Goal: Find specific page/section: Find specific page/section

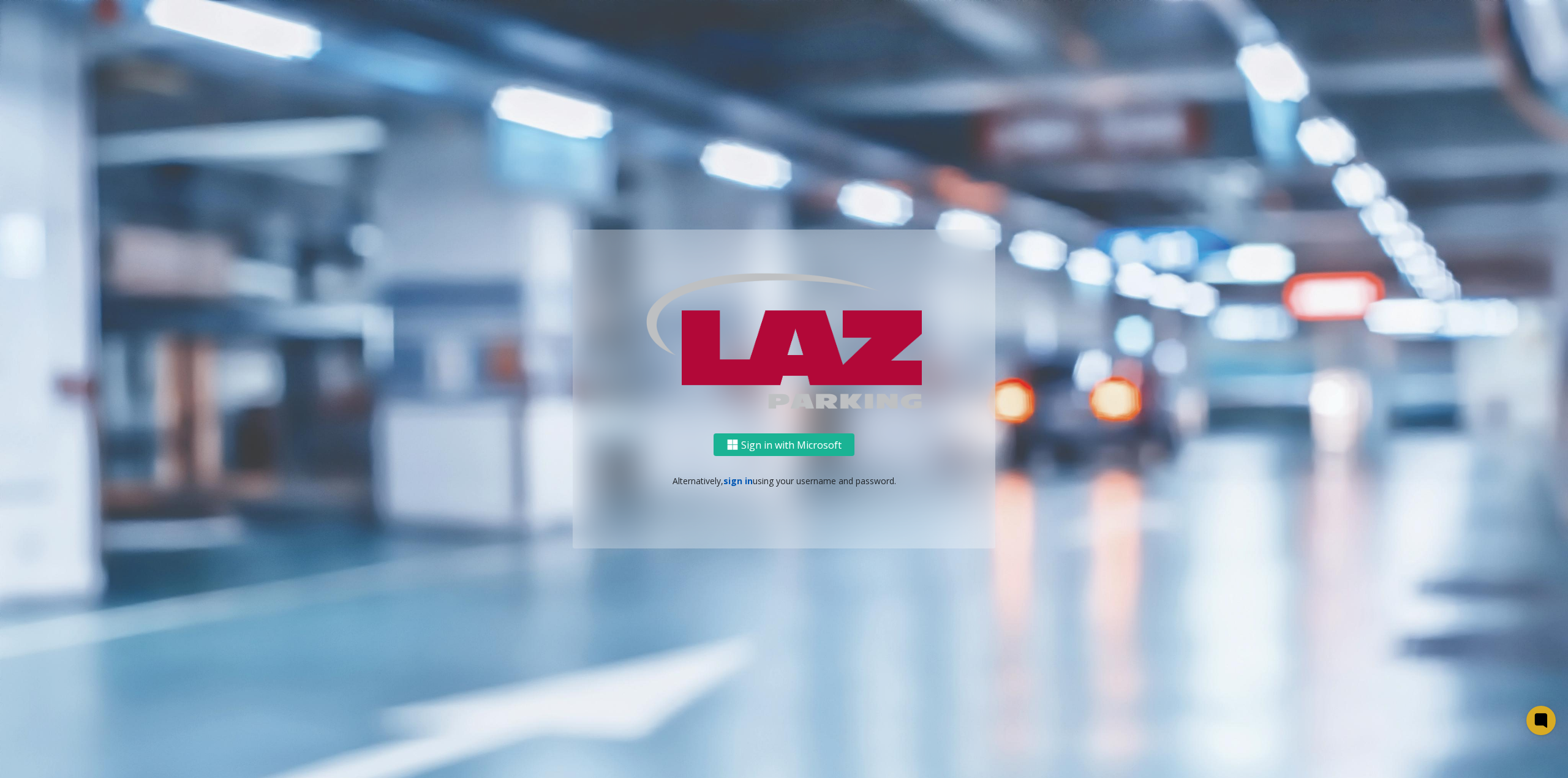
click at [742, 482] on link "sign in" at bounding box center [738, 481] width 29 height 12
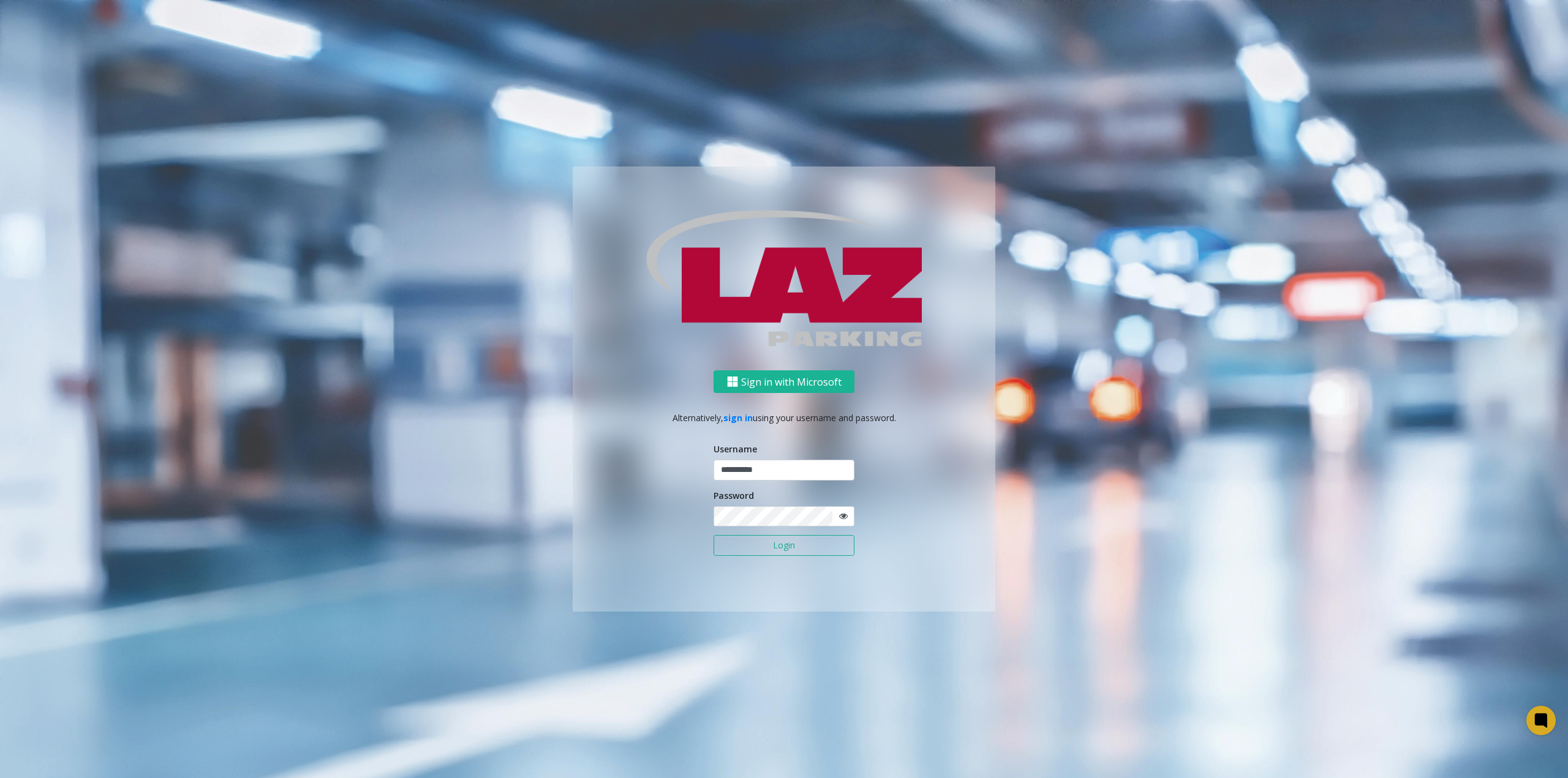
click at [774, 550] on button "Login" at bounding box center [784, 545] width 141 height 21
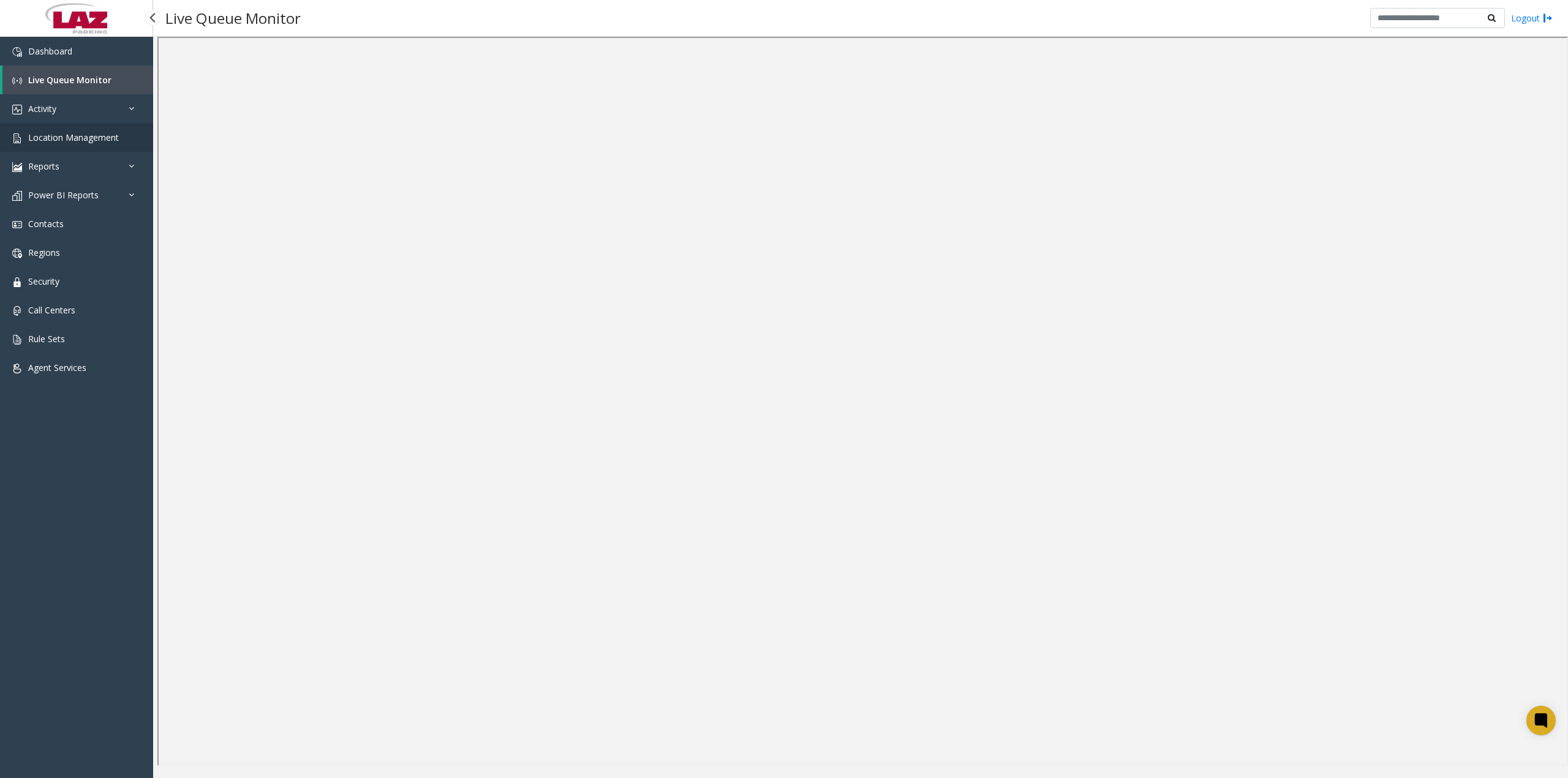
click at [80, 137] on span "Location Management" at bounding box center [73, 138] width 90 height 12
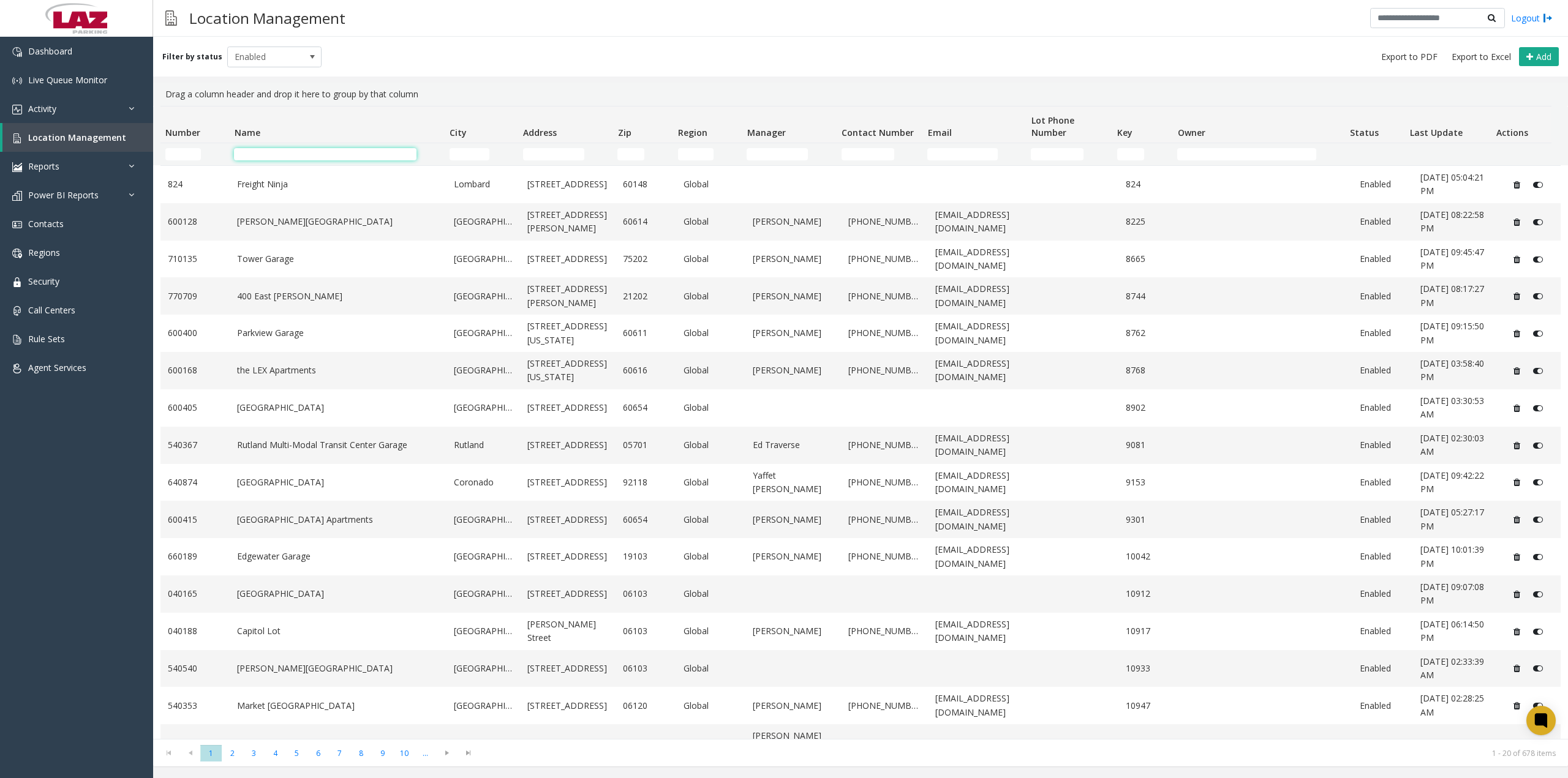
click at [298, 152] on input "Name Filter" at bounding box center [325, 154] width 182 height 12
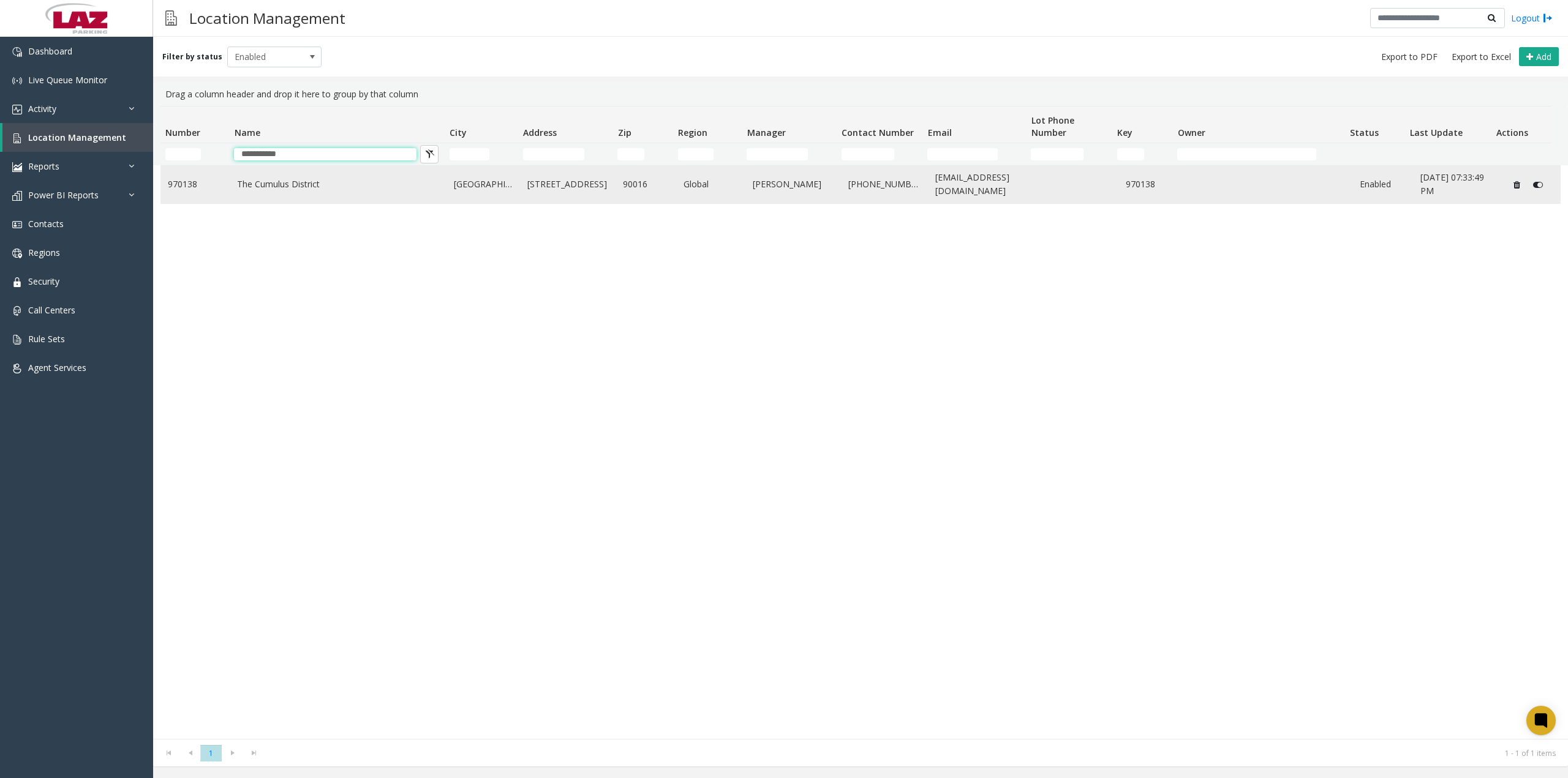
type input "**********"
click at [292, 191] on link "The Cumulus District" at bounding box center [338, 184] width 202 height 13
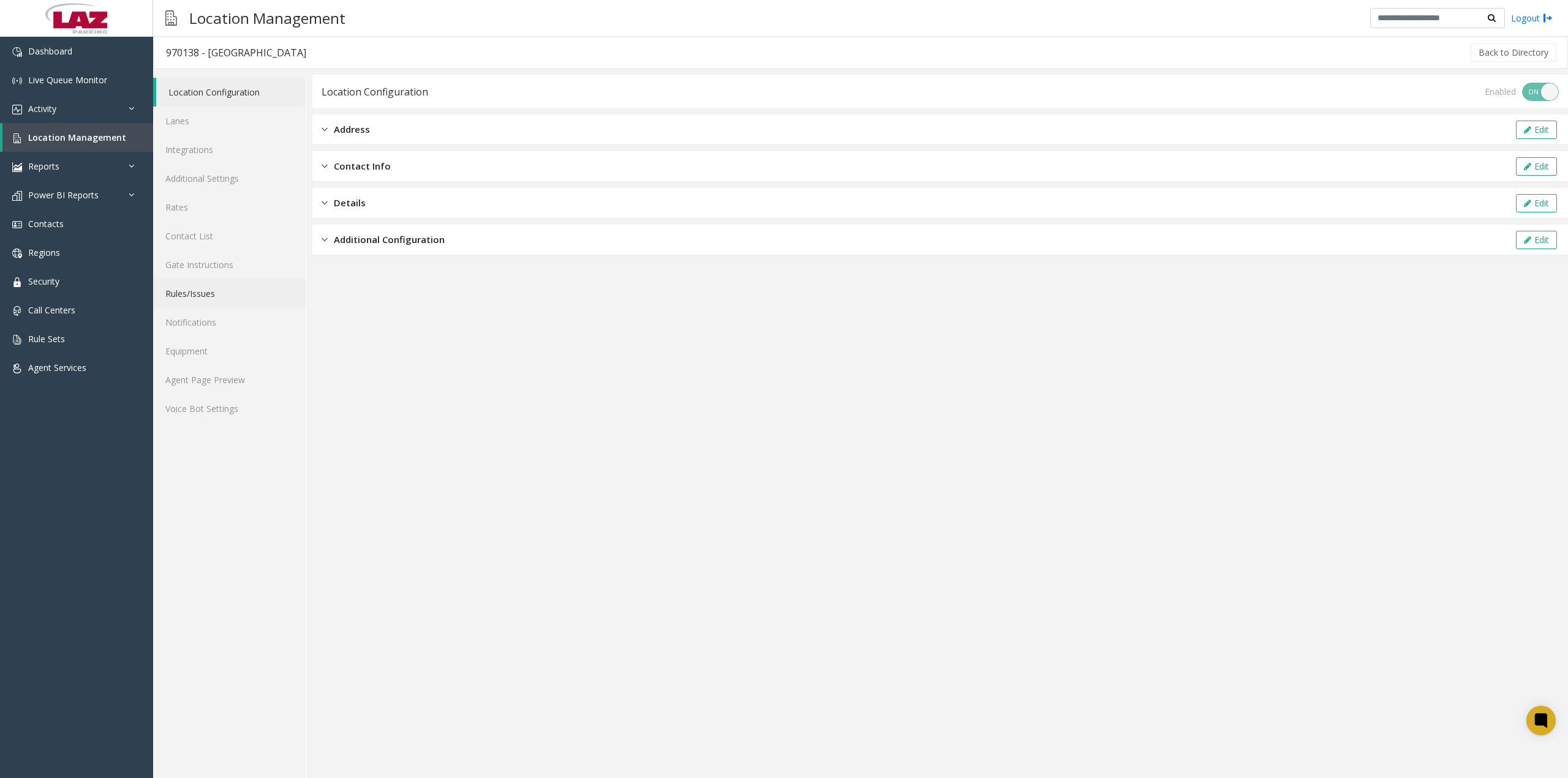
click at [197, 290] on link "Rules/Issues" at bounding box center [229, 293] width 152 height 29
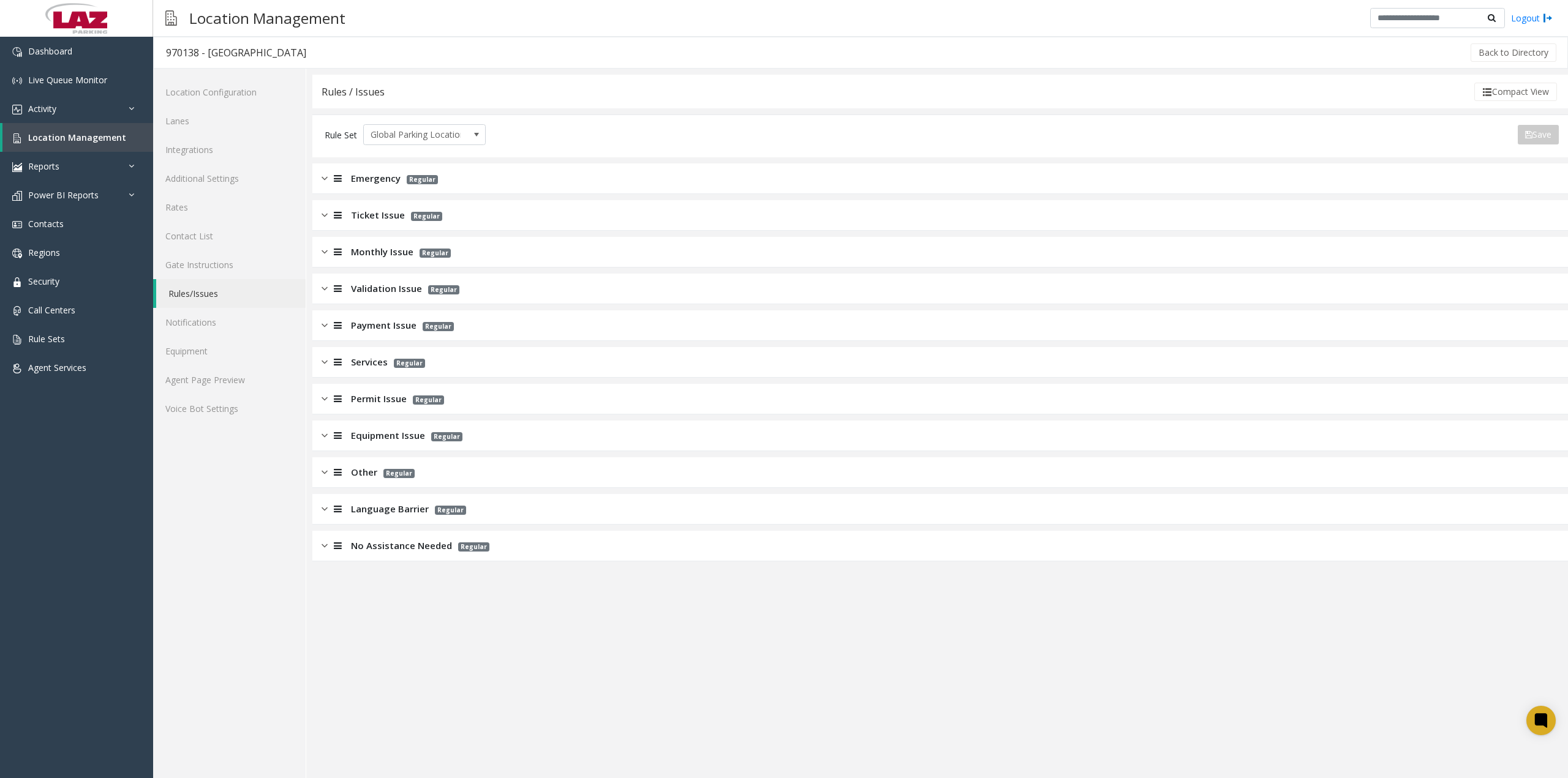
click at [324, 328] on img at bounding box center [324, 325] width 6 height 14
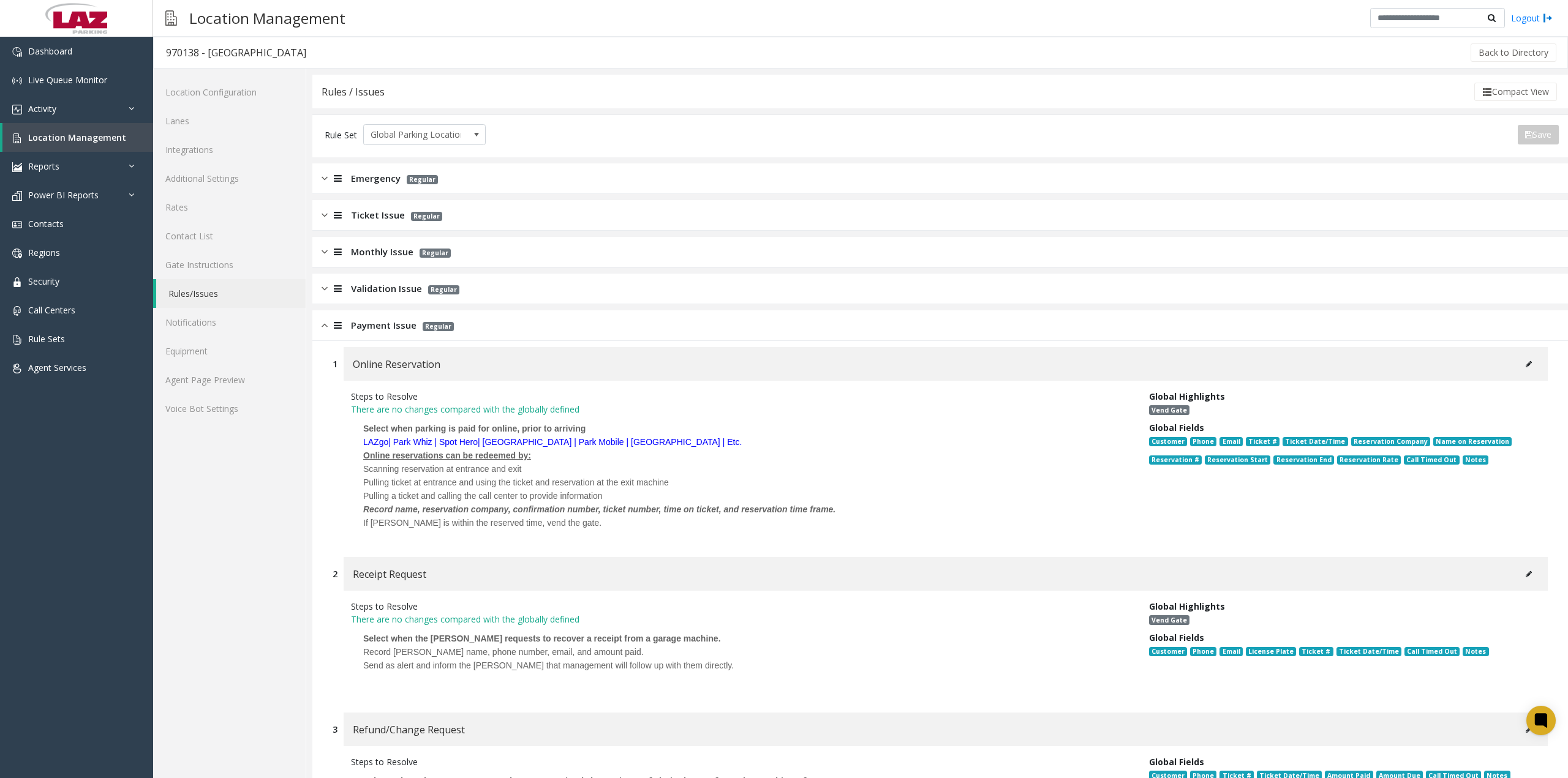
click at [324, 328] on img at bounding box center [324, 325] width 6 height 14
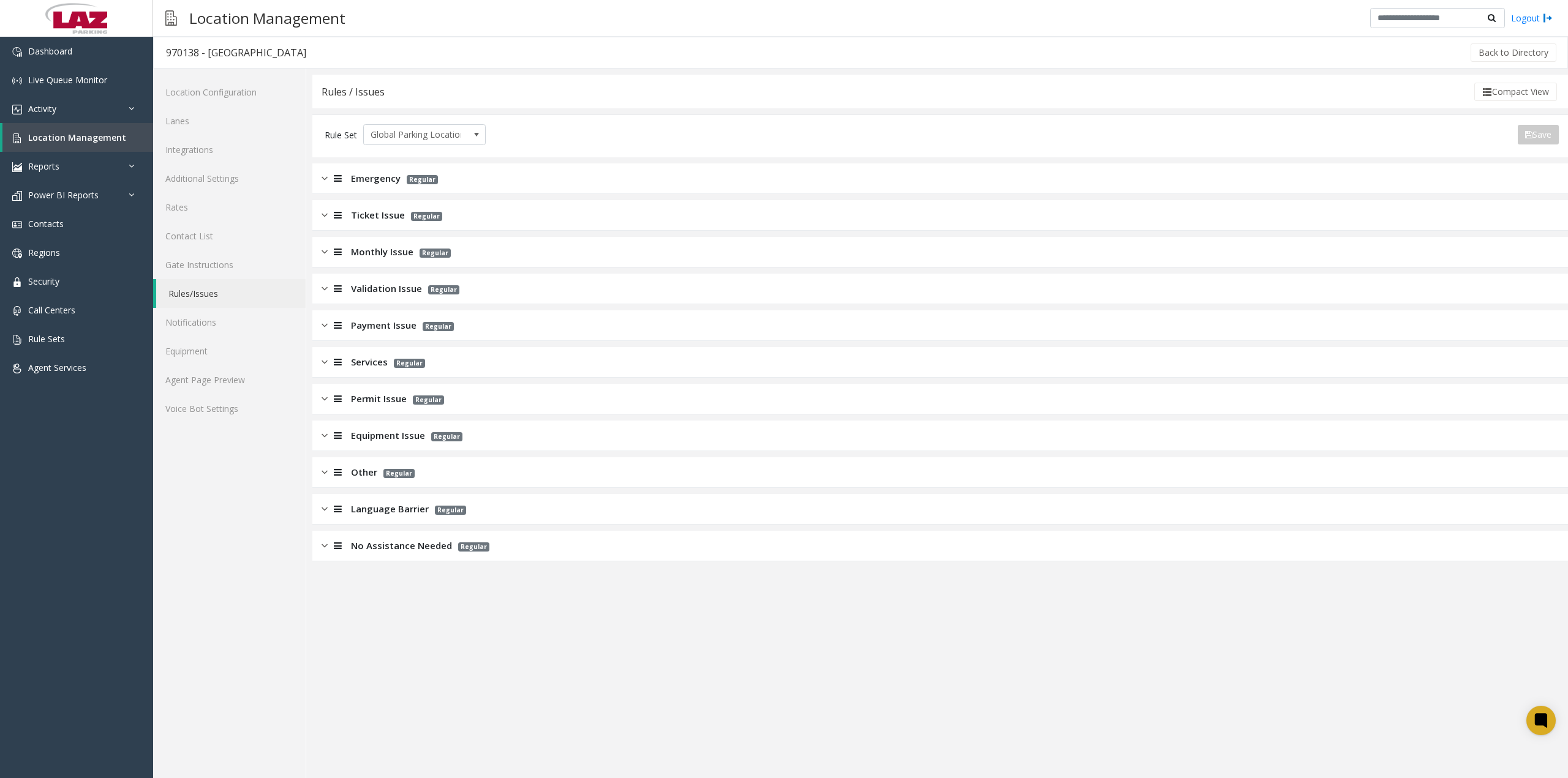
click at [332, 296] on div "Validation Issue Regular" at bounding box center [940, 289] width 1256 height 31
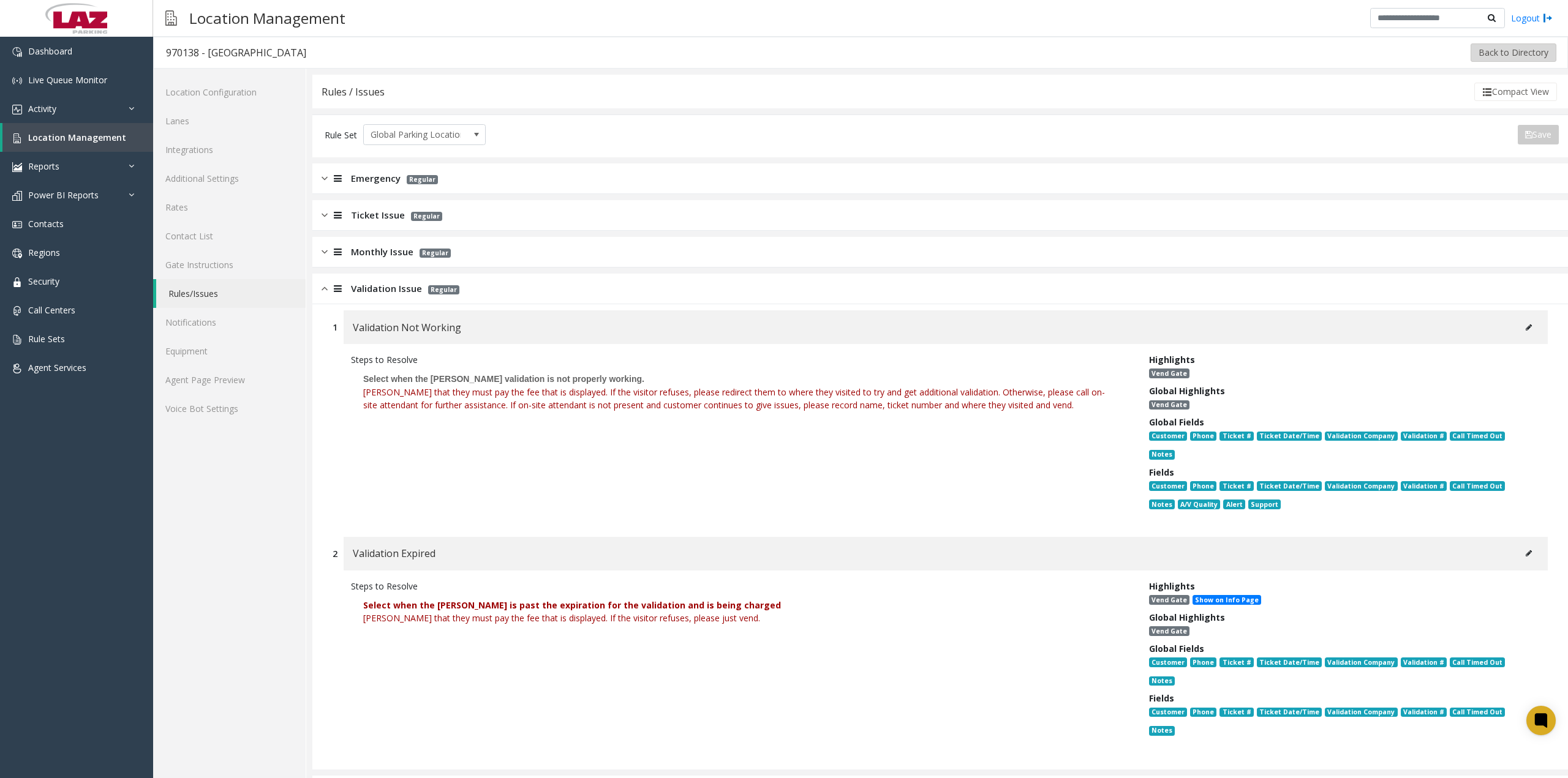
click at [1519, 52] on button "Back to Directory" at bounding box center [1513, 52] width 86 height 19
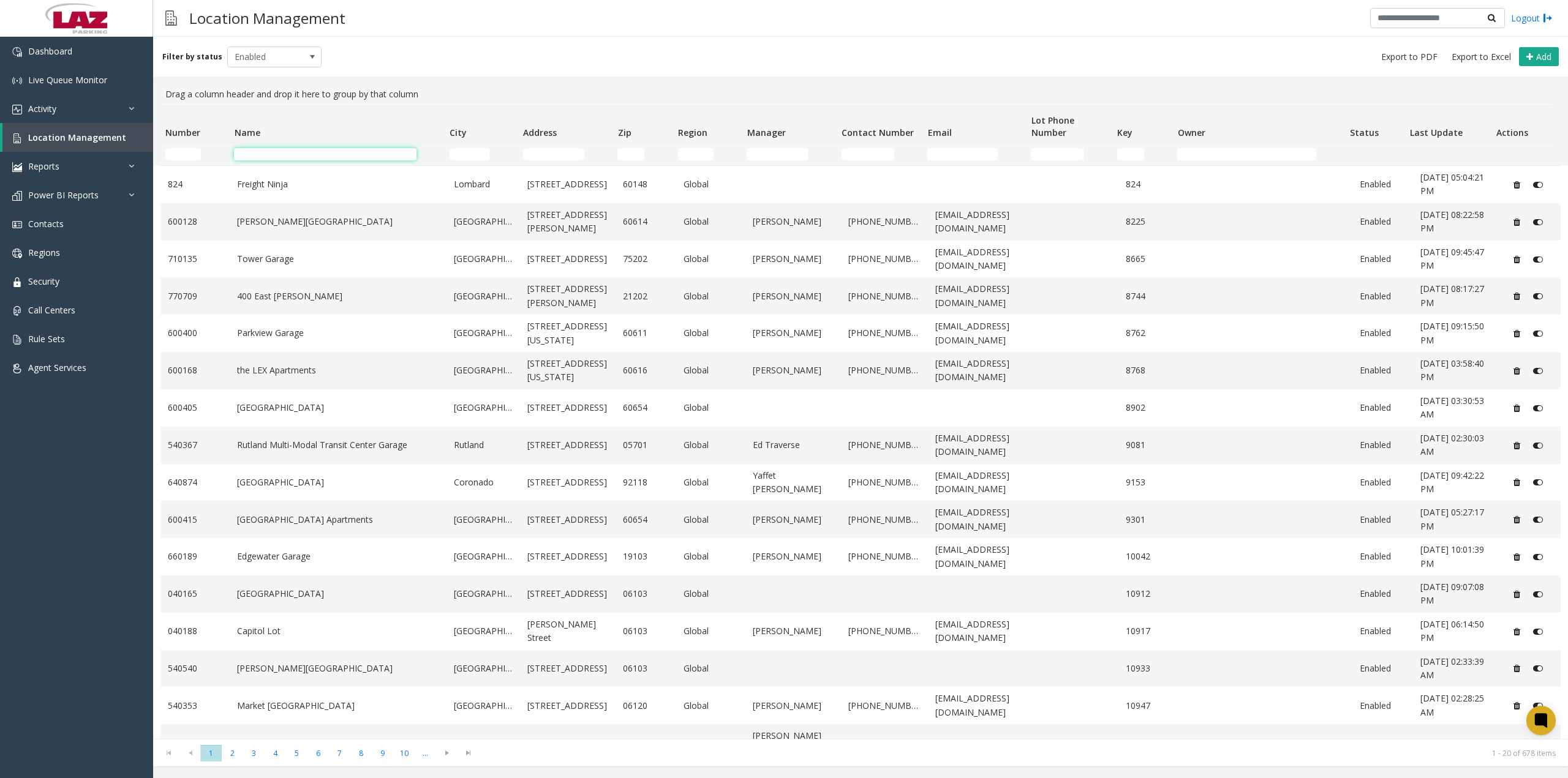
click at [292, 154] on input "Name Filter" at bounding box center [325, 154] width 182 height 12
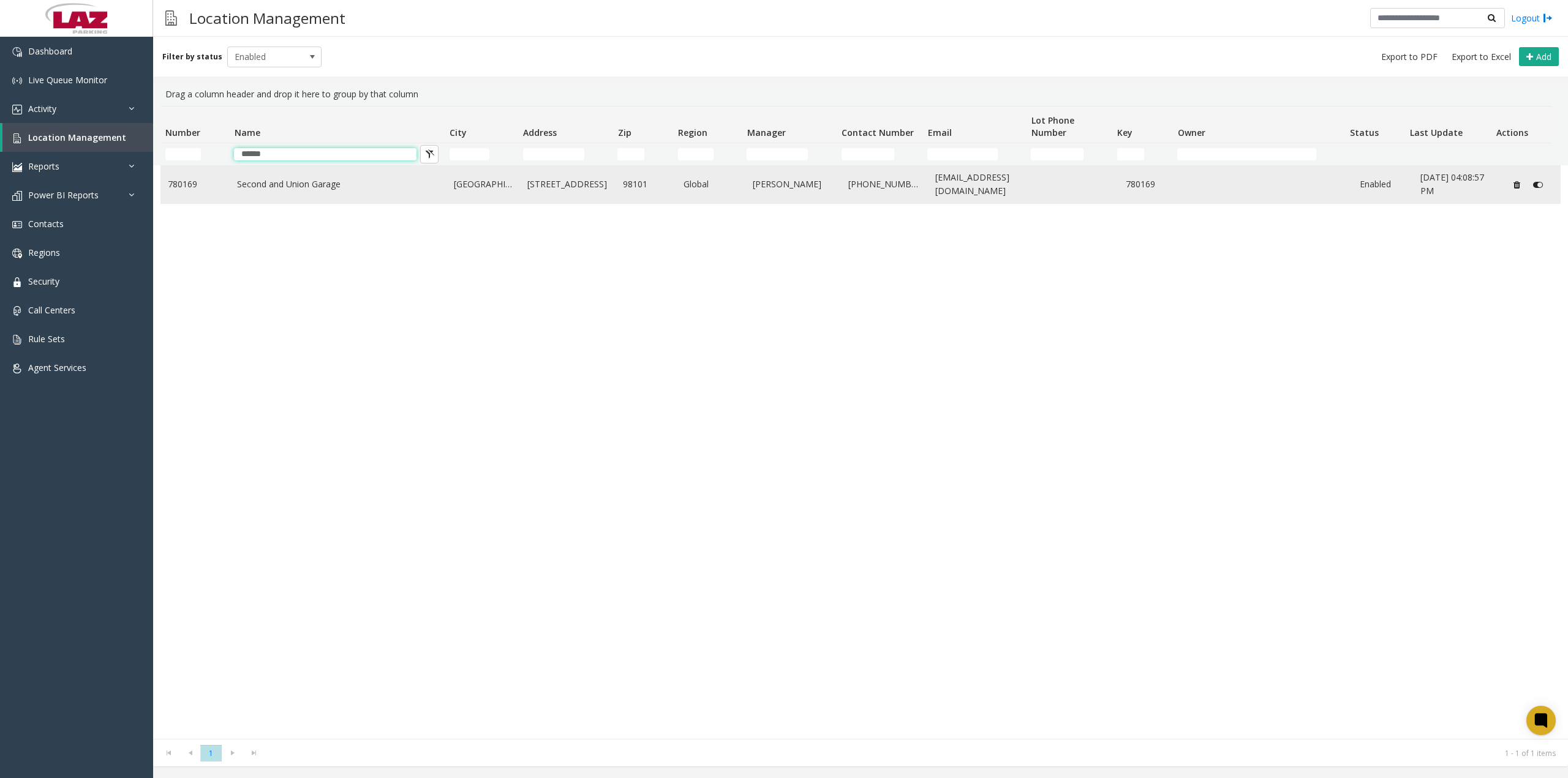
type input "******"
click at [292, 181] on link "Second and Union Garage" at bounding box center [338, 184] width 202 height 13
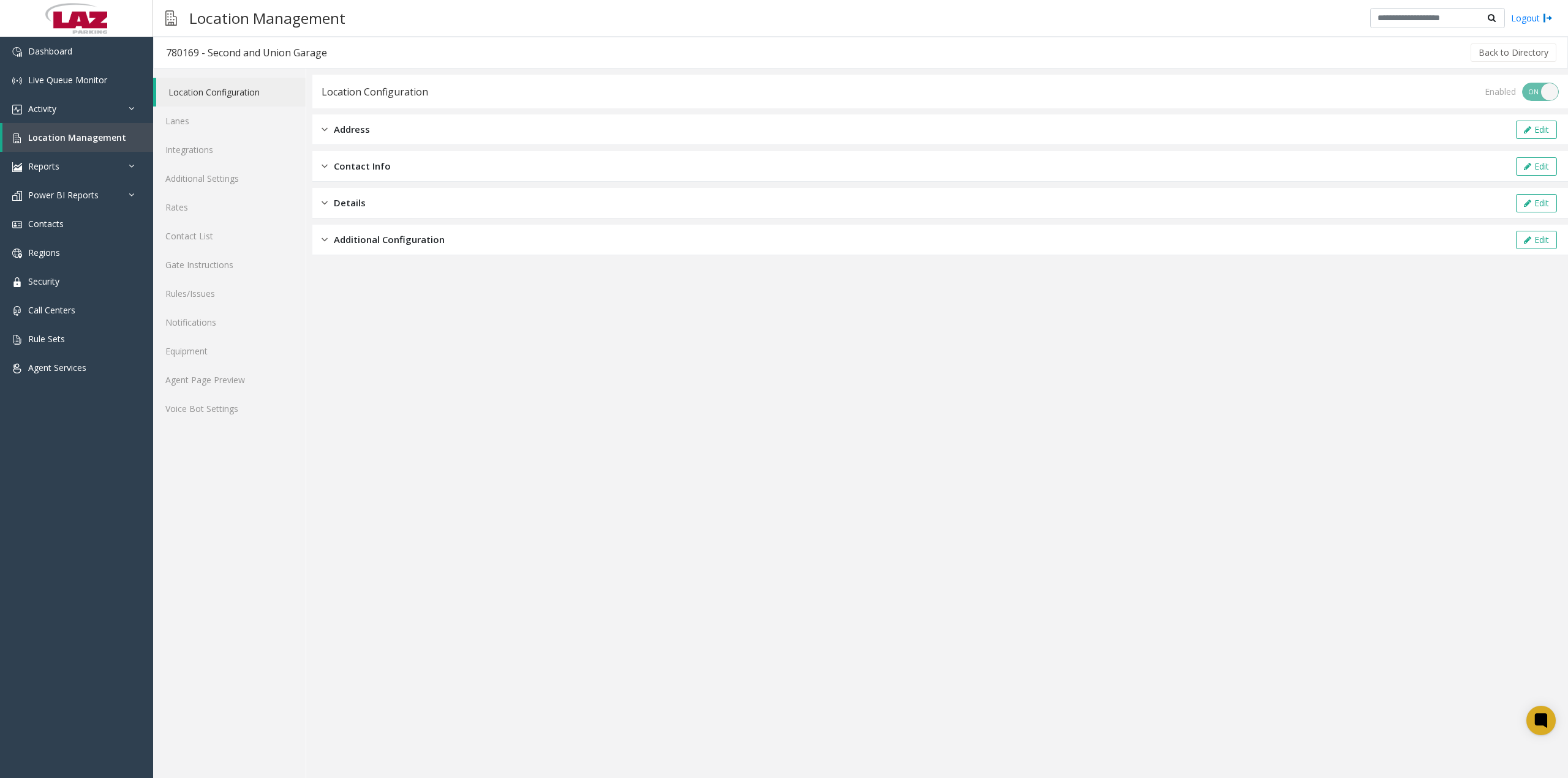
click at [328, 206] on div "Details" at bounding box center [344, 203] width 44 height 14
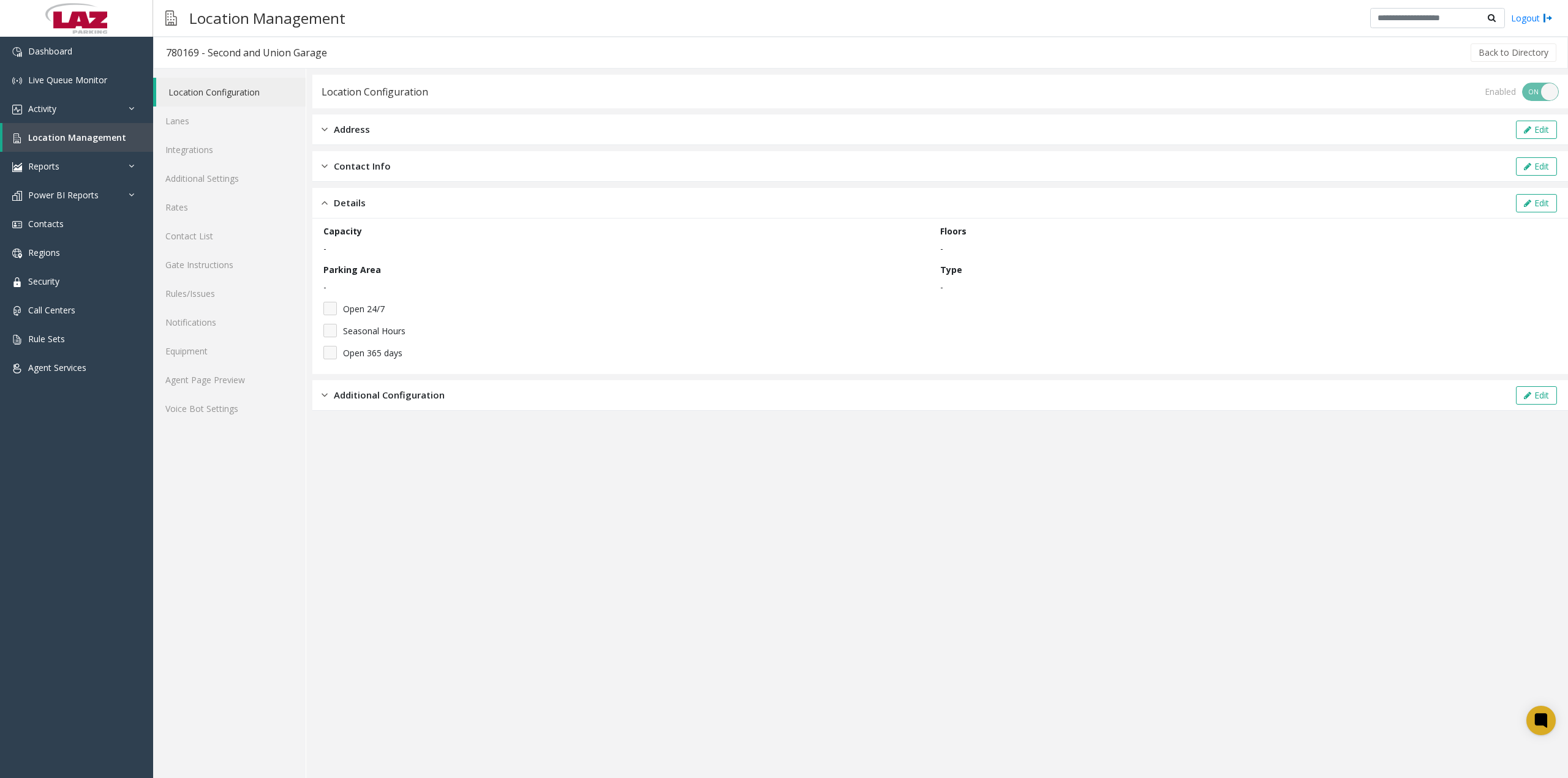
click at [324, 206] on img at bounding box center [324, 203] width 6 height 14
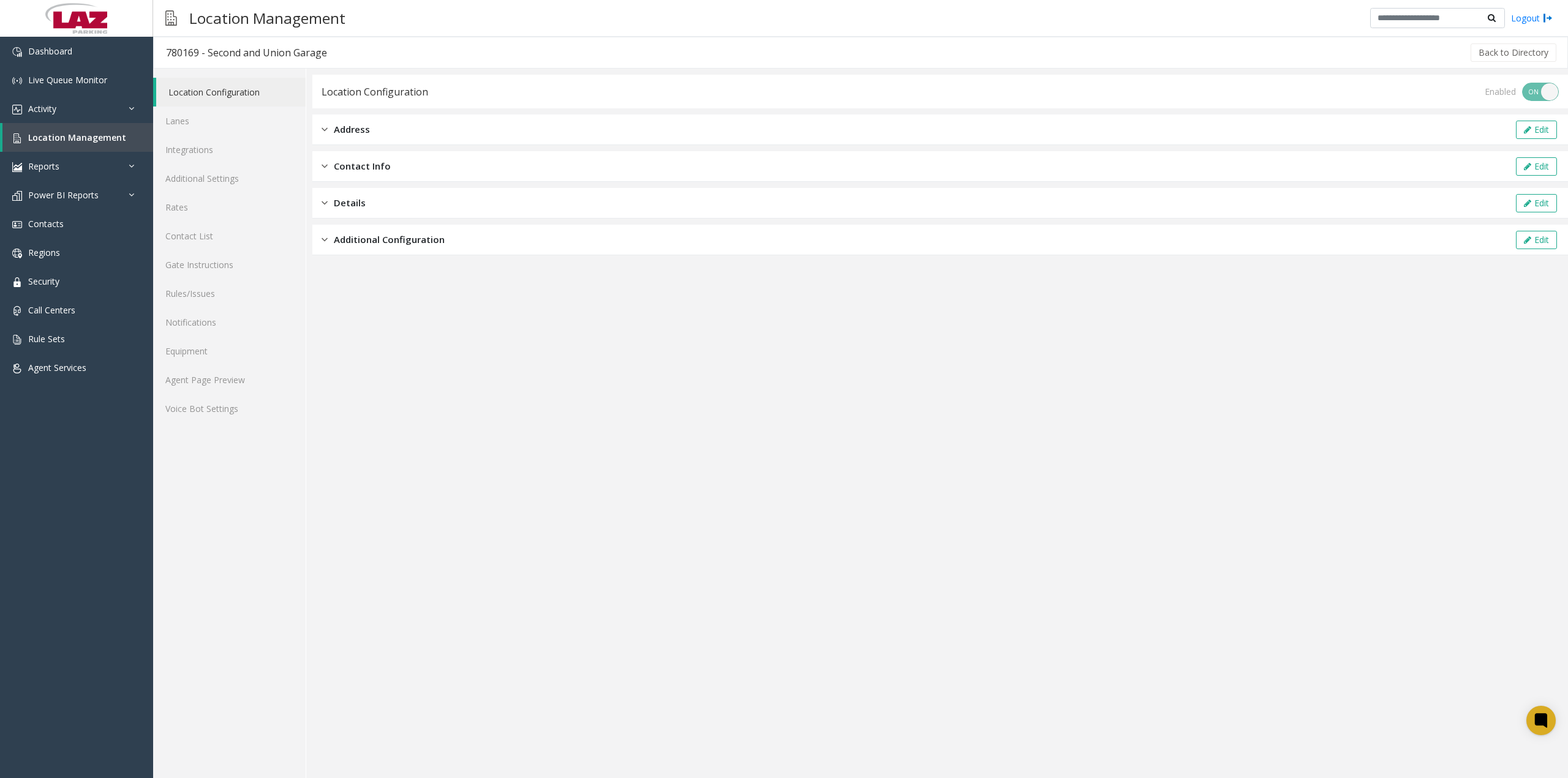
click at [322, 241] on img at bounding box center [324, 239] width 6 height 14
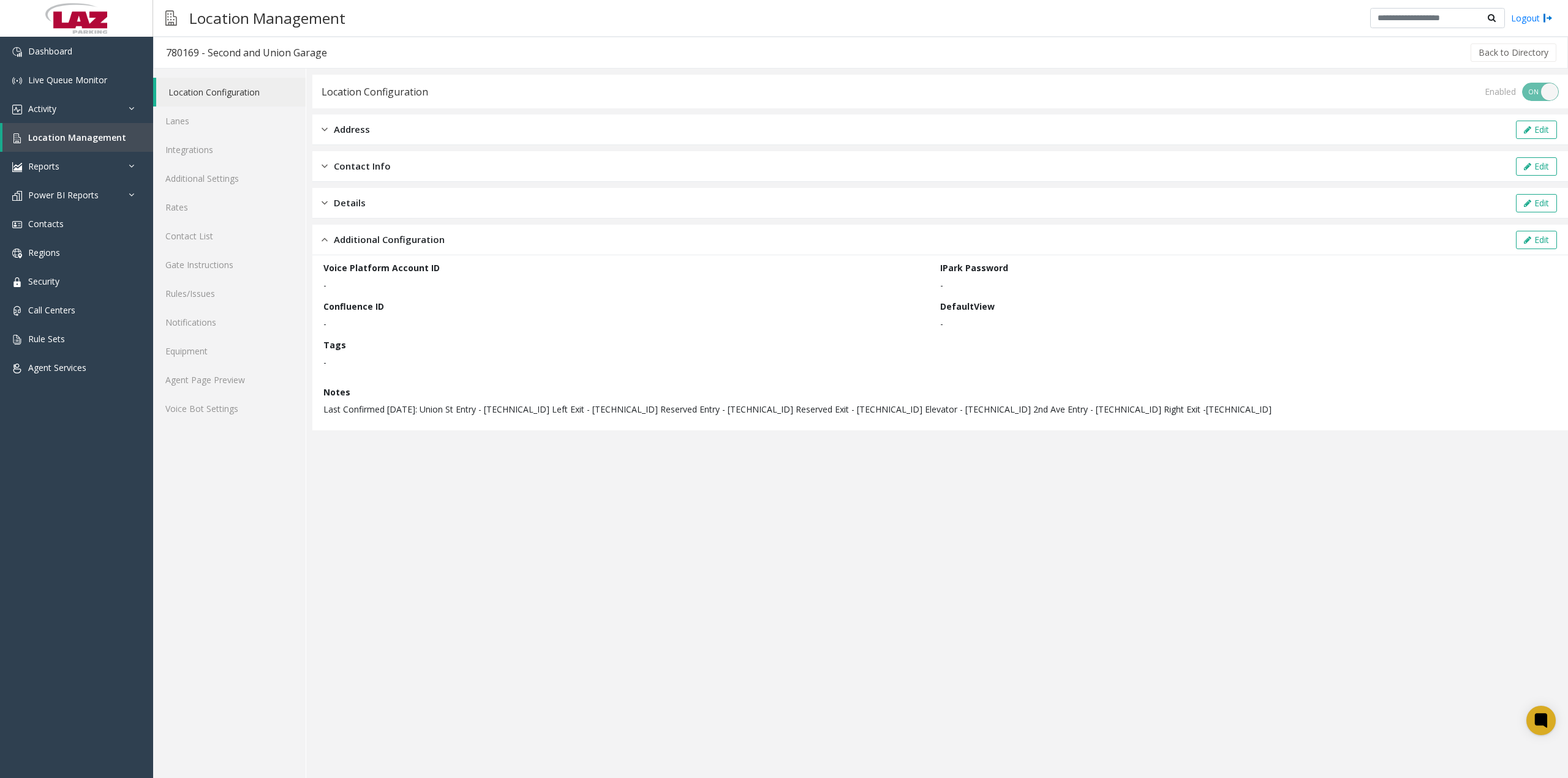
click at [322, 241] on img at bounding box center [324, 239] width 6 height 14
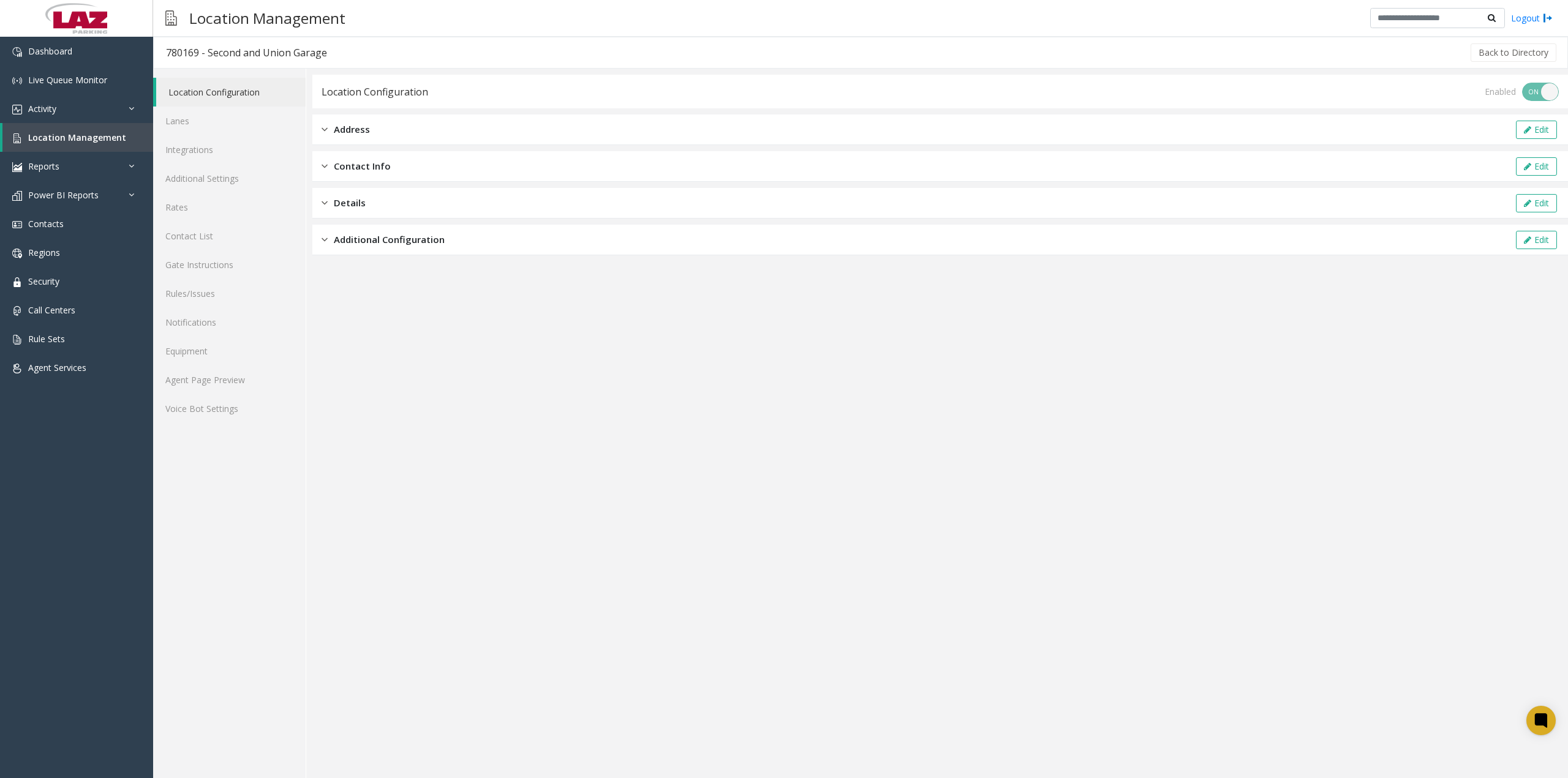
click at [328, 136] on div "Address" at bounding box center [346, 129] width 49 height 14
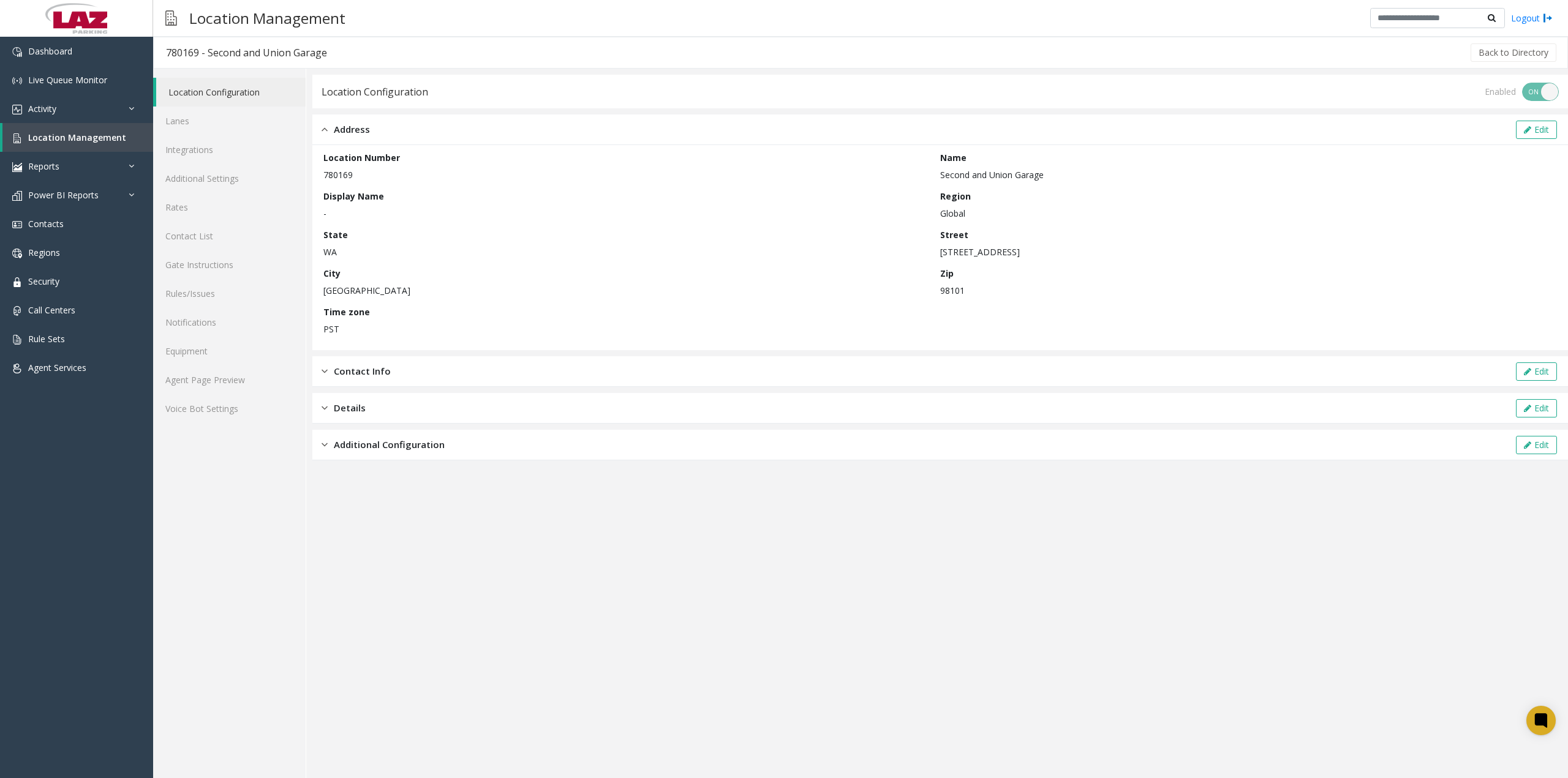
click at [326, 129] on img at bounding box center [324, 129] width 6 height 14
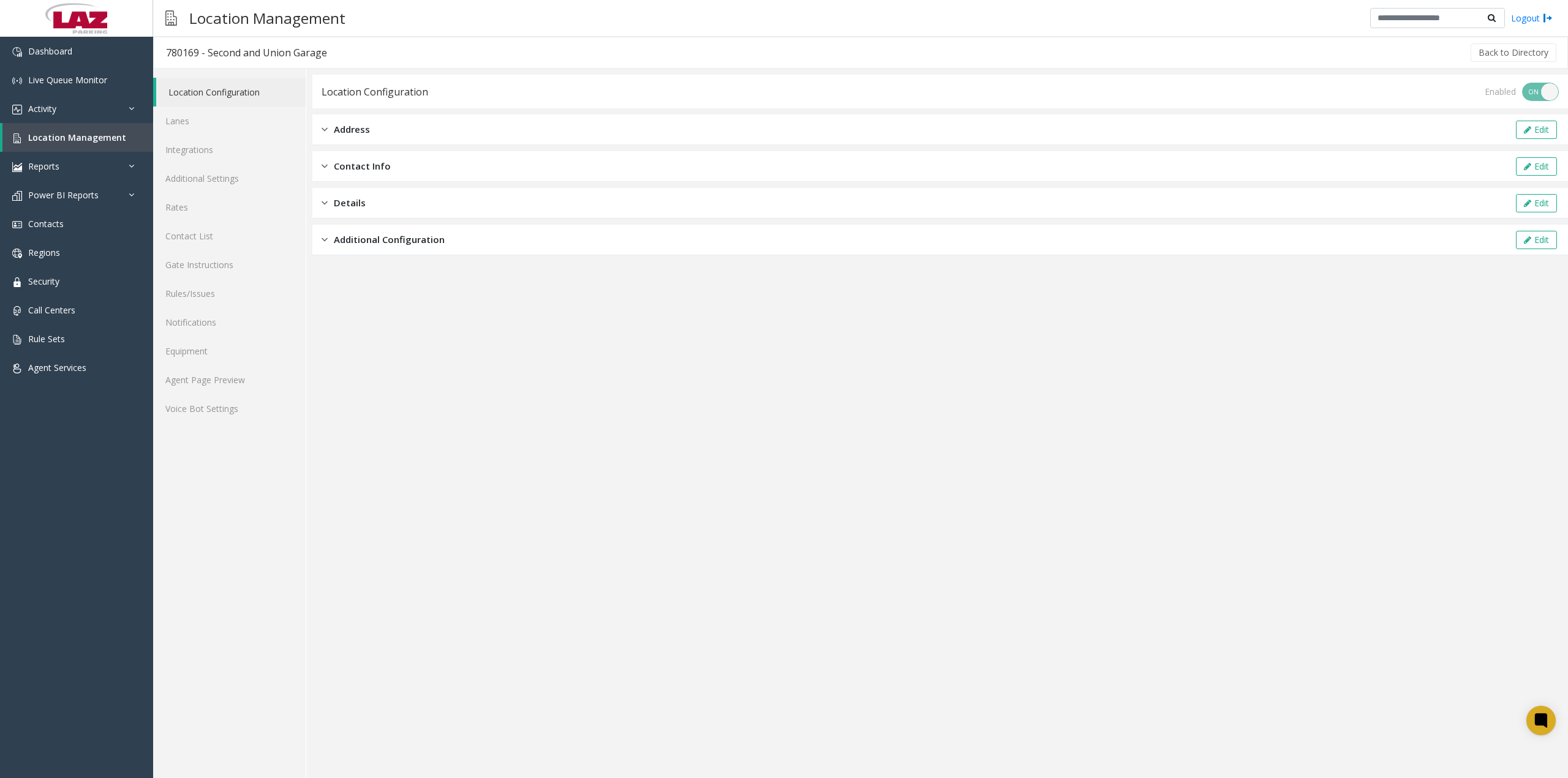
click at [324, 200] on img at bounding box center [324, 203] width 6 height 14
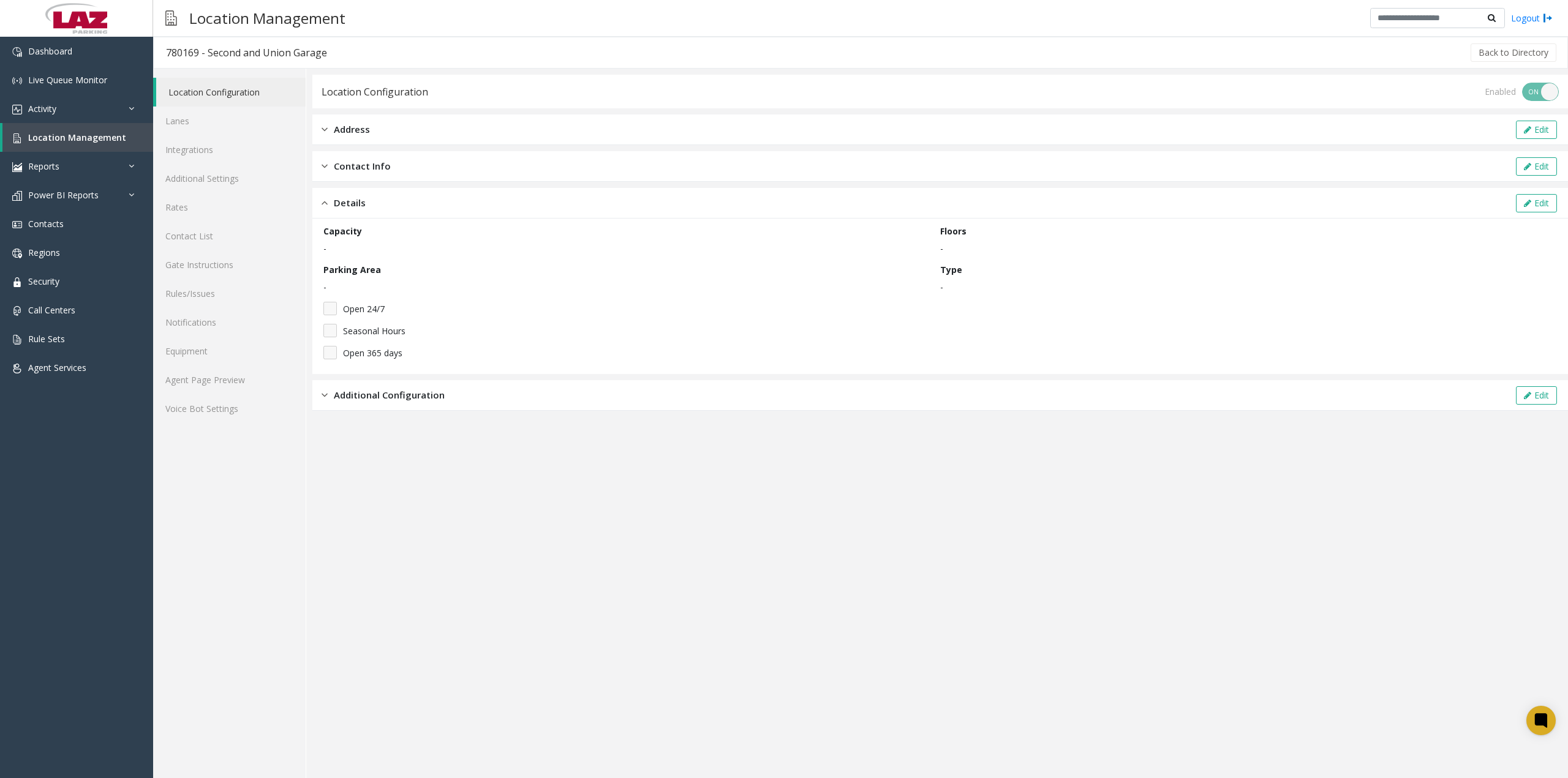
click at [324, 200] on img at bounding box center [324, 203] width 6 height 14
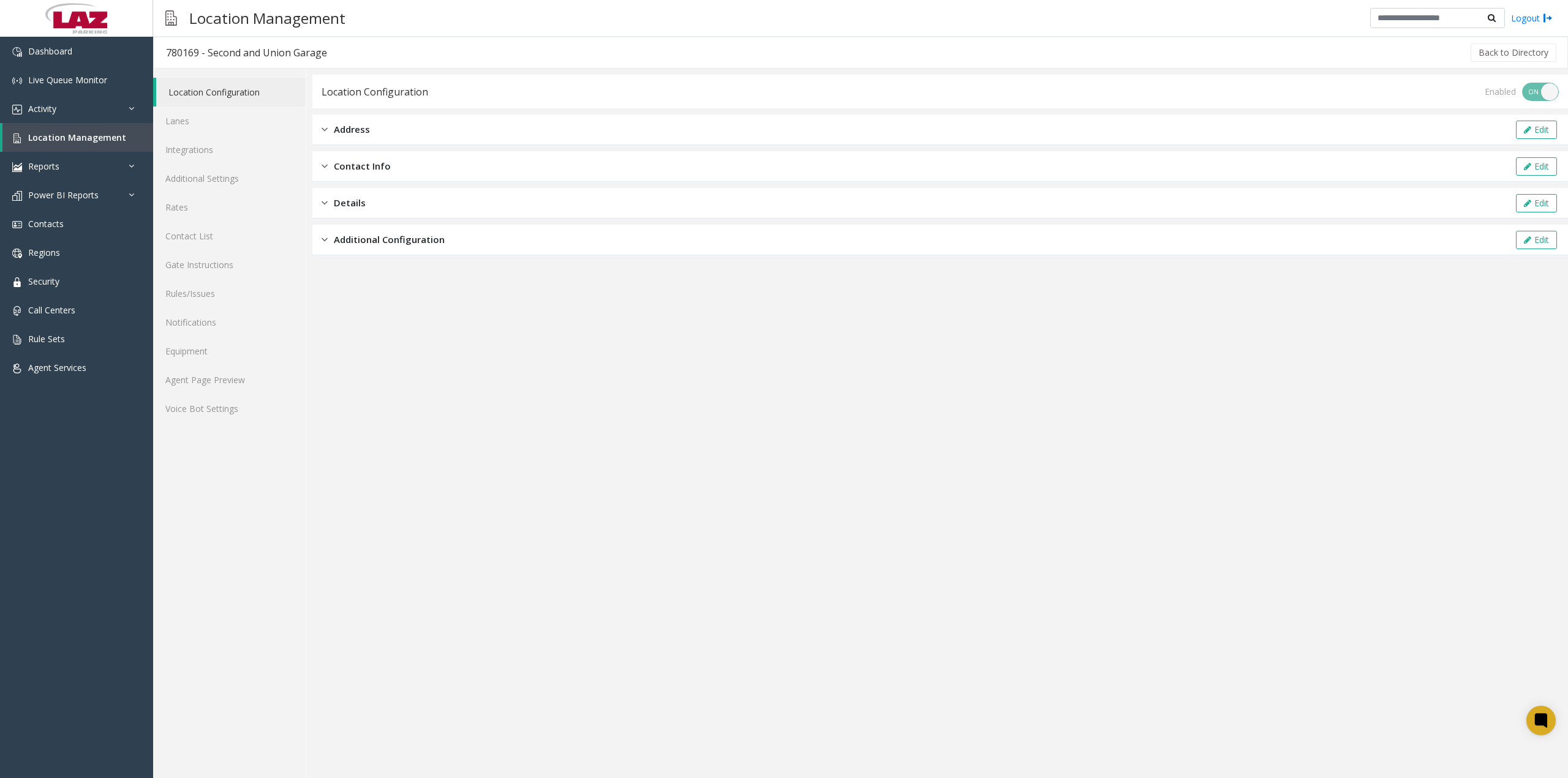
click at [328, 238] on div "Additional Configuration" at bounding box center [383, 239] width 123 height 14
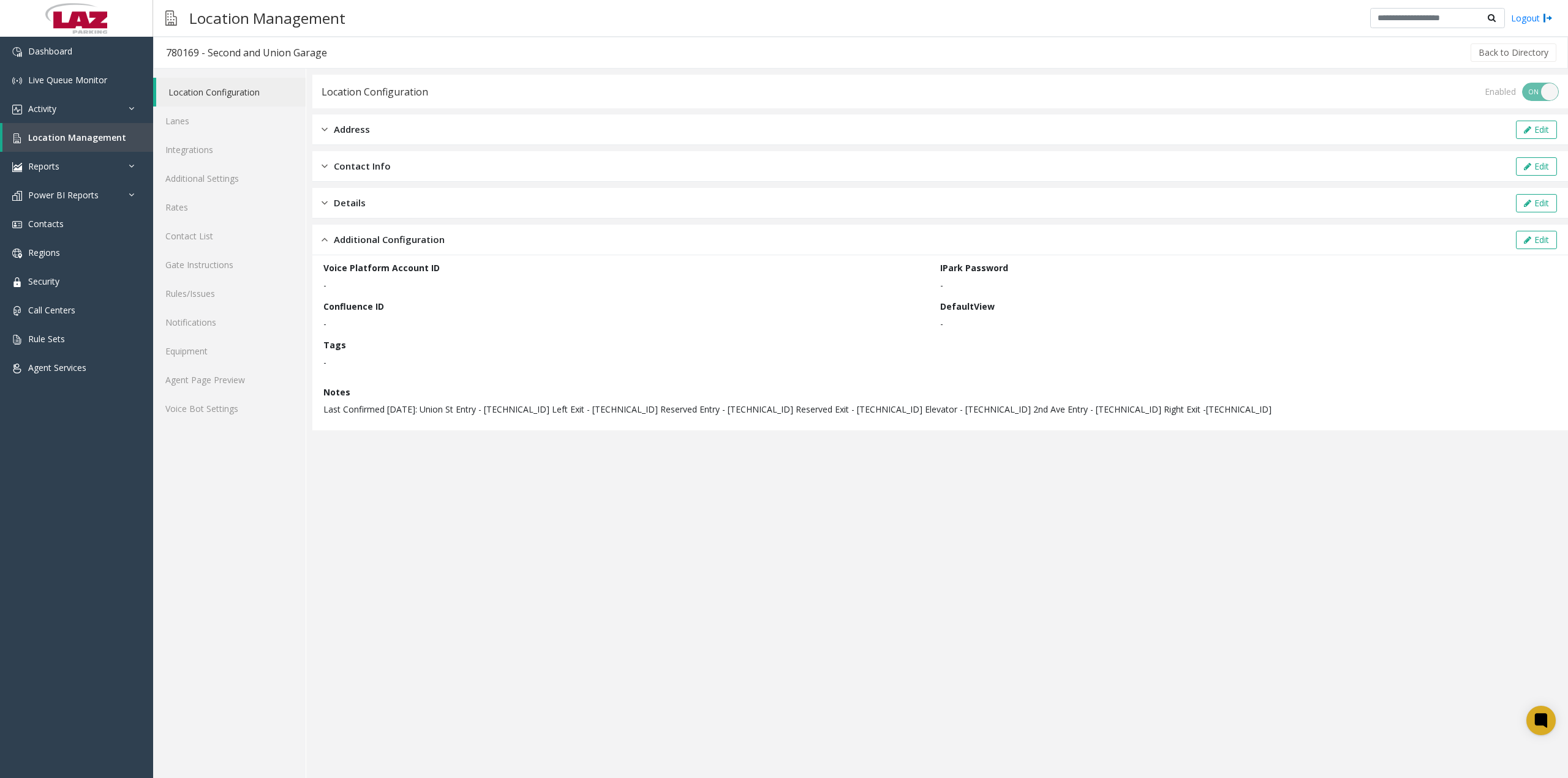
click at [328, 238] on div "Additional Configuration" at bounding box center [383, 239] width 123 height 14
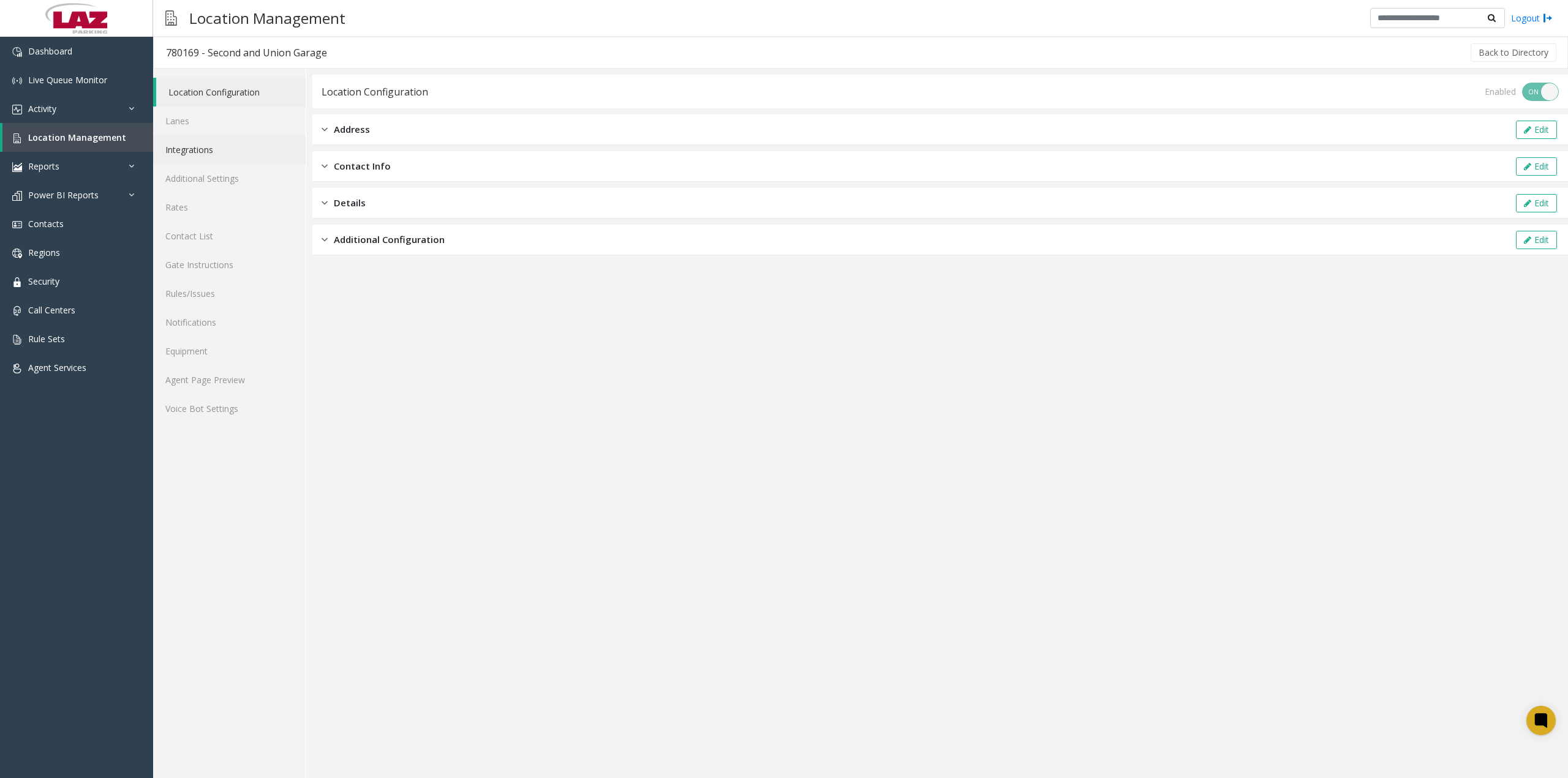
click at [207, 152] on link "Integrations" at bounding box center [229, 149] width 152 height 29
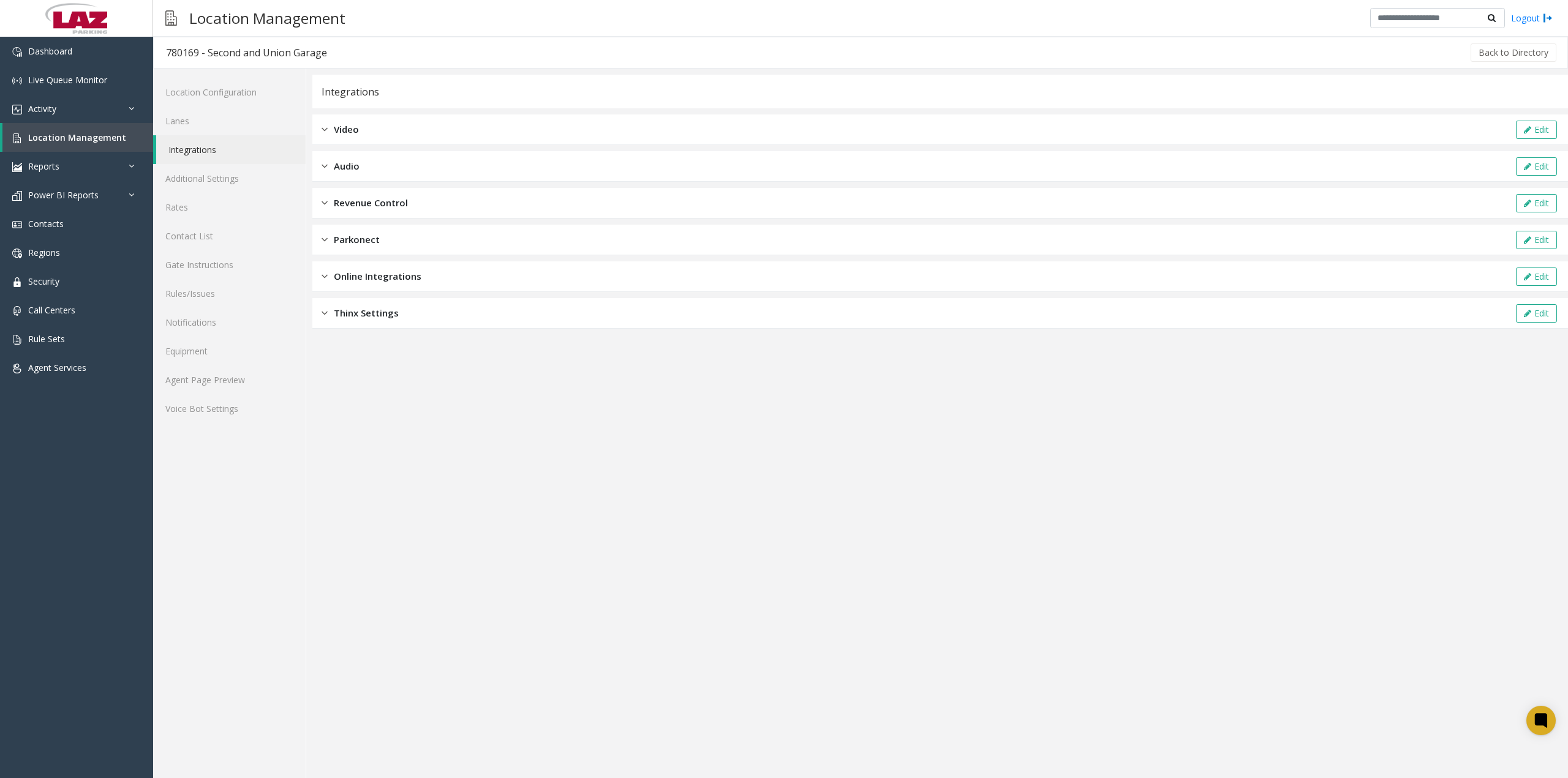
click at [323, 242] on img at bounding box center [324, 239] width 6 height 14
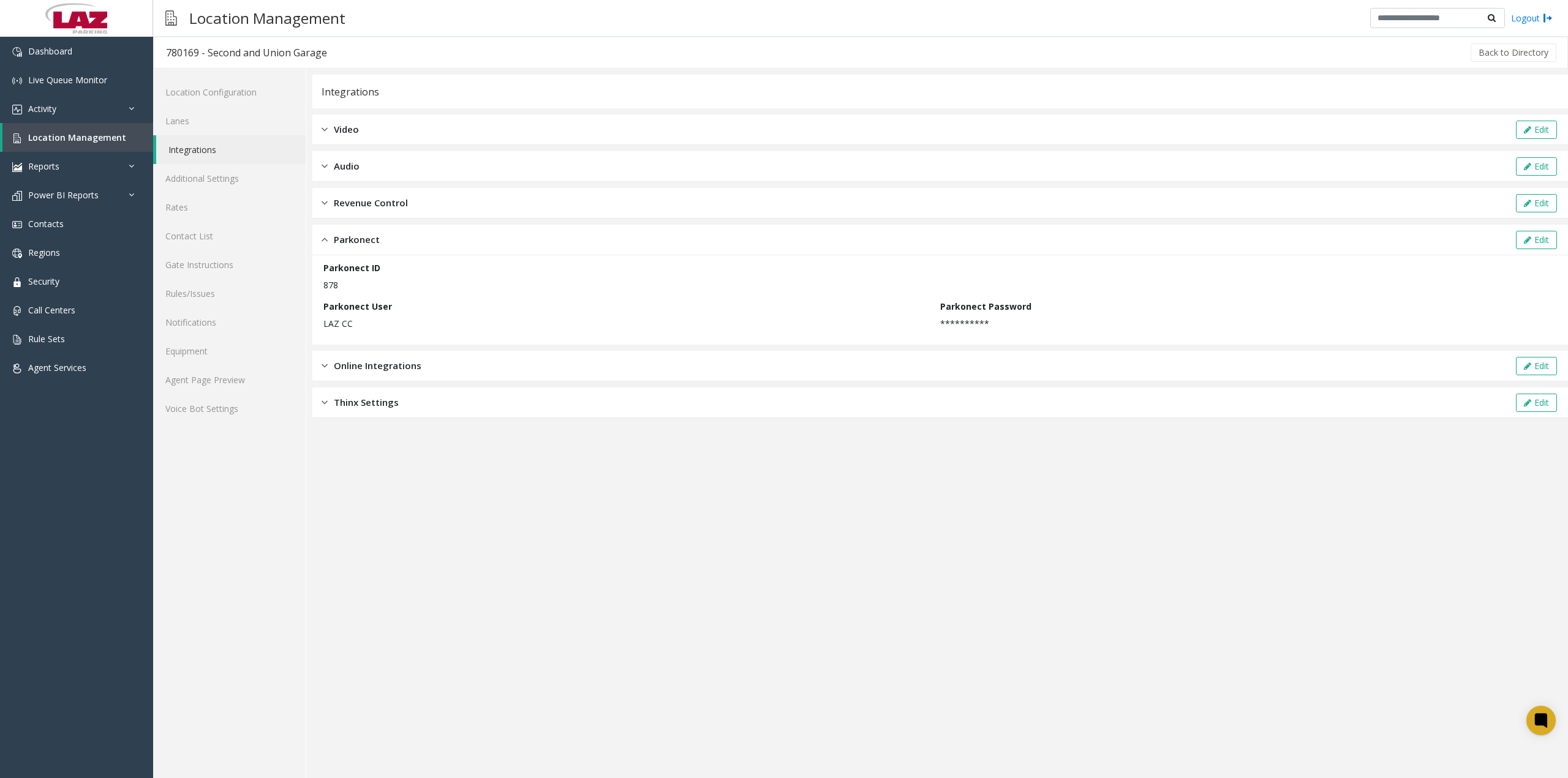
click at [323, 242] on img at bounding box center [324, 239] width 6 height 14
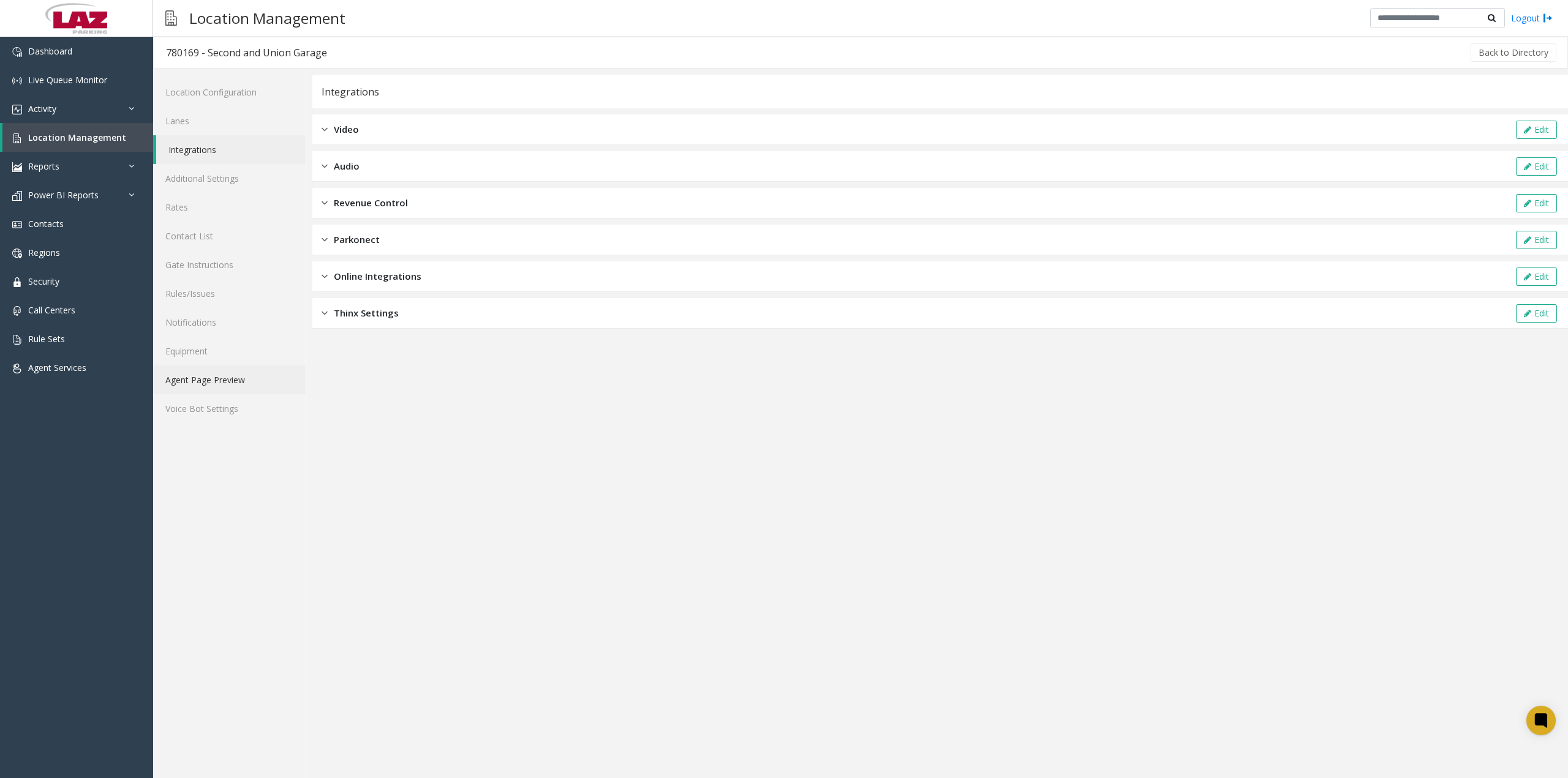
click at [201, 378] on link "Agent Page Preview" at bounding box center [229, 379] width 152 height 29
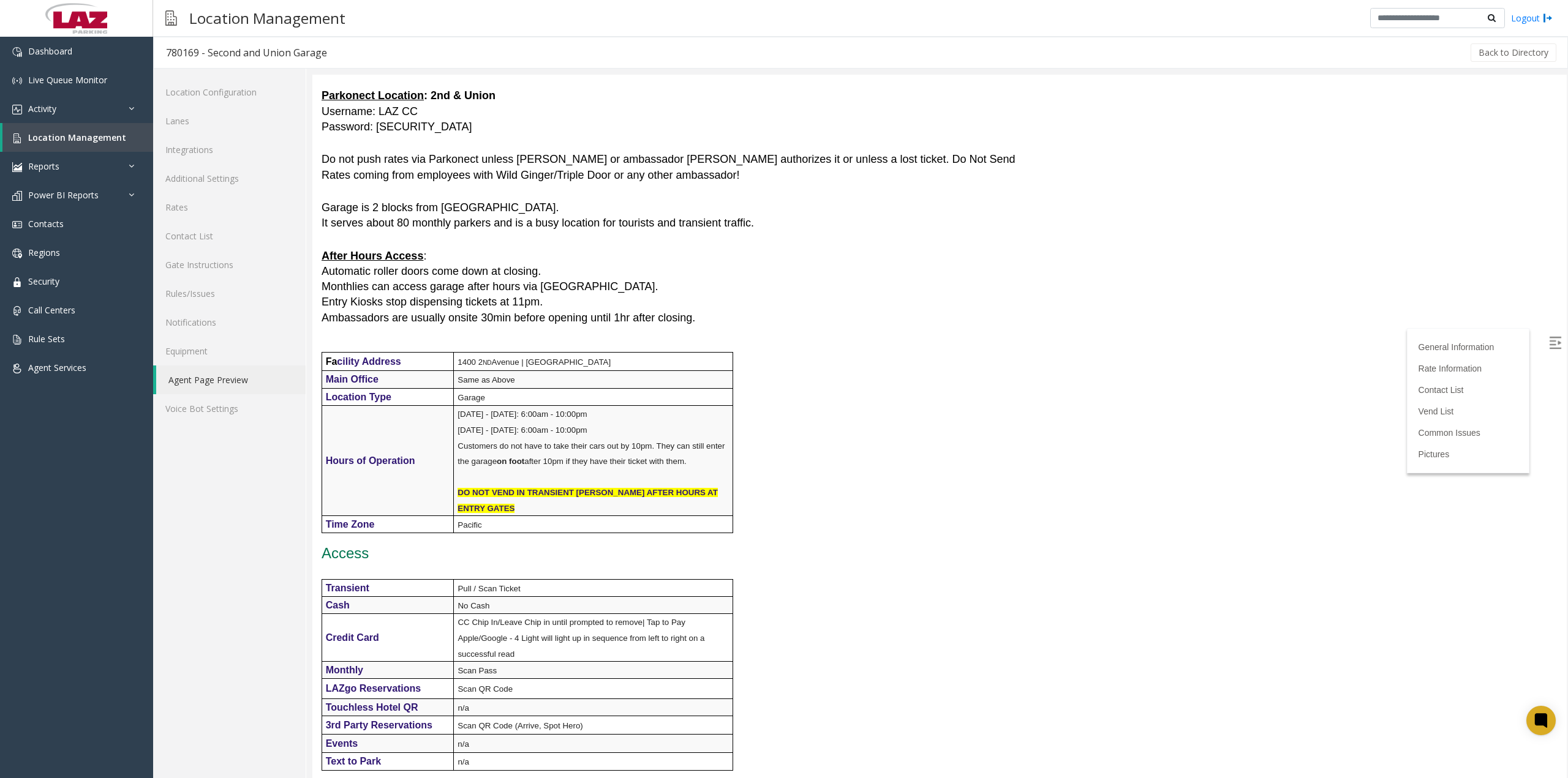
scroll to position [183, 0]
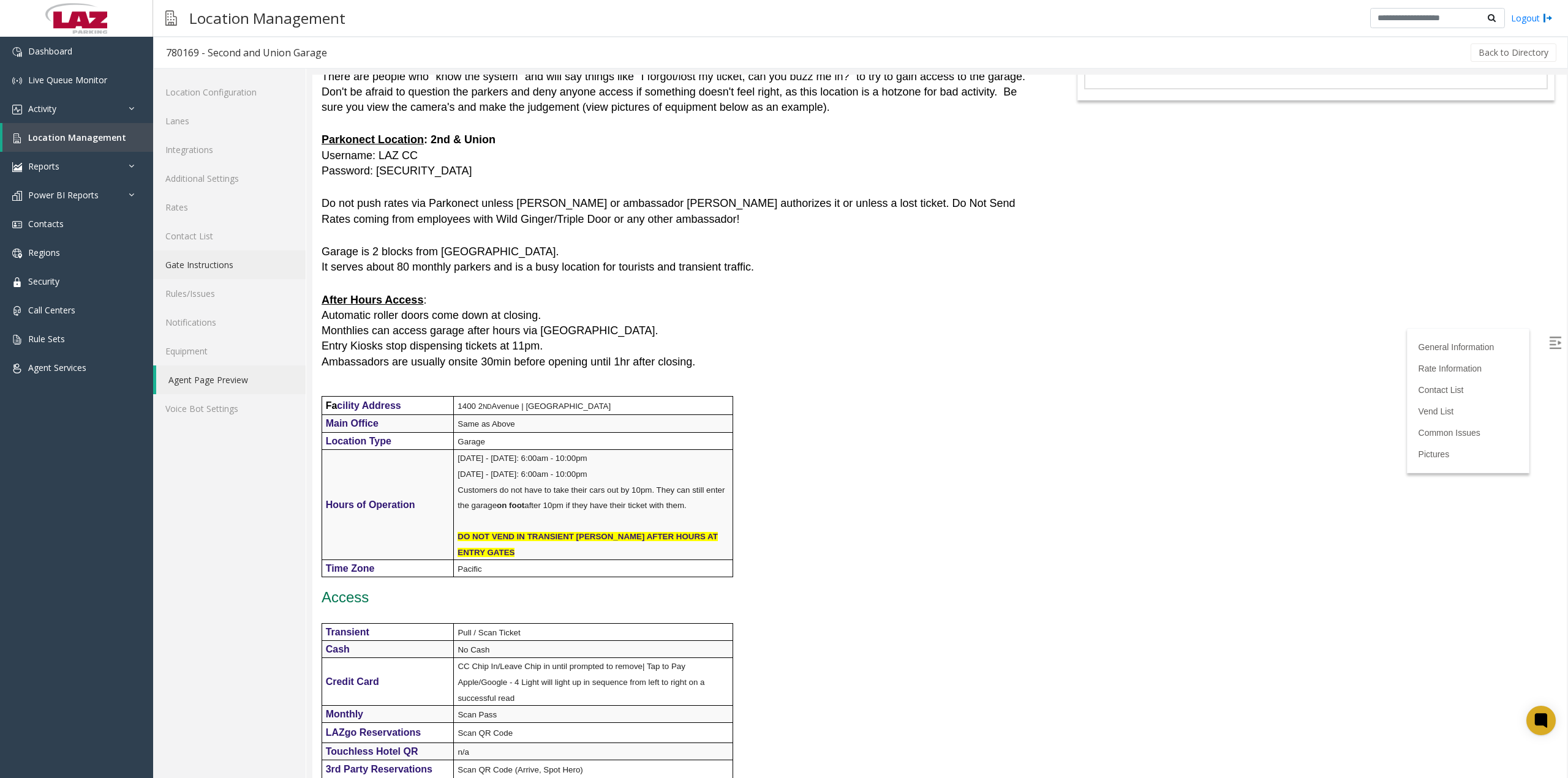
click at [209, 264] on link "Gate Instructions" at bounding box center [229, 264] width 152 height 29
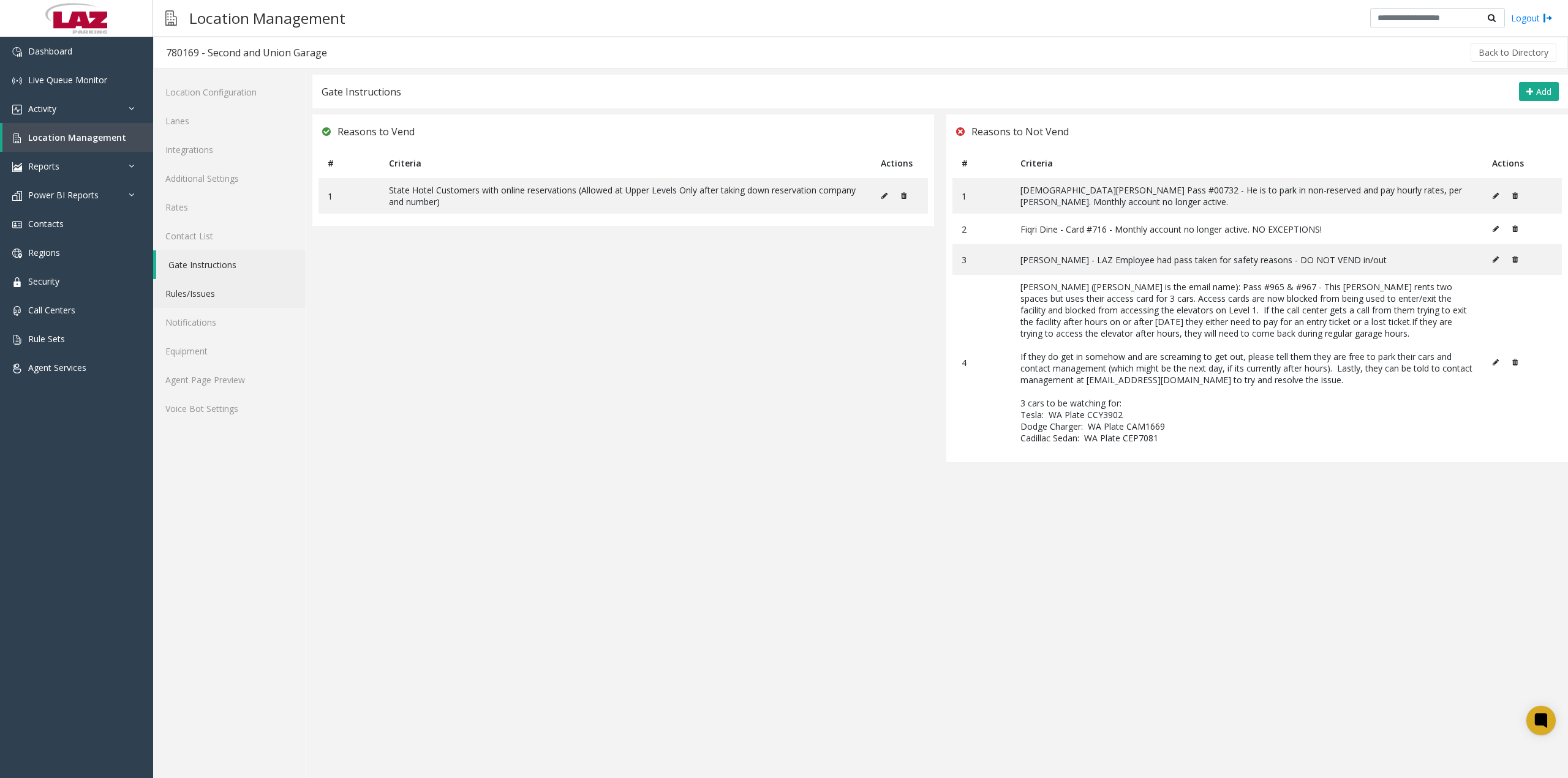
click at [210, 294] on link "Rules/Issues" at bounding box center [229, 293] width 152 height 29
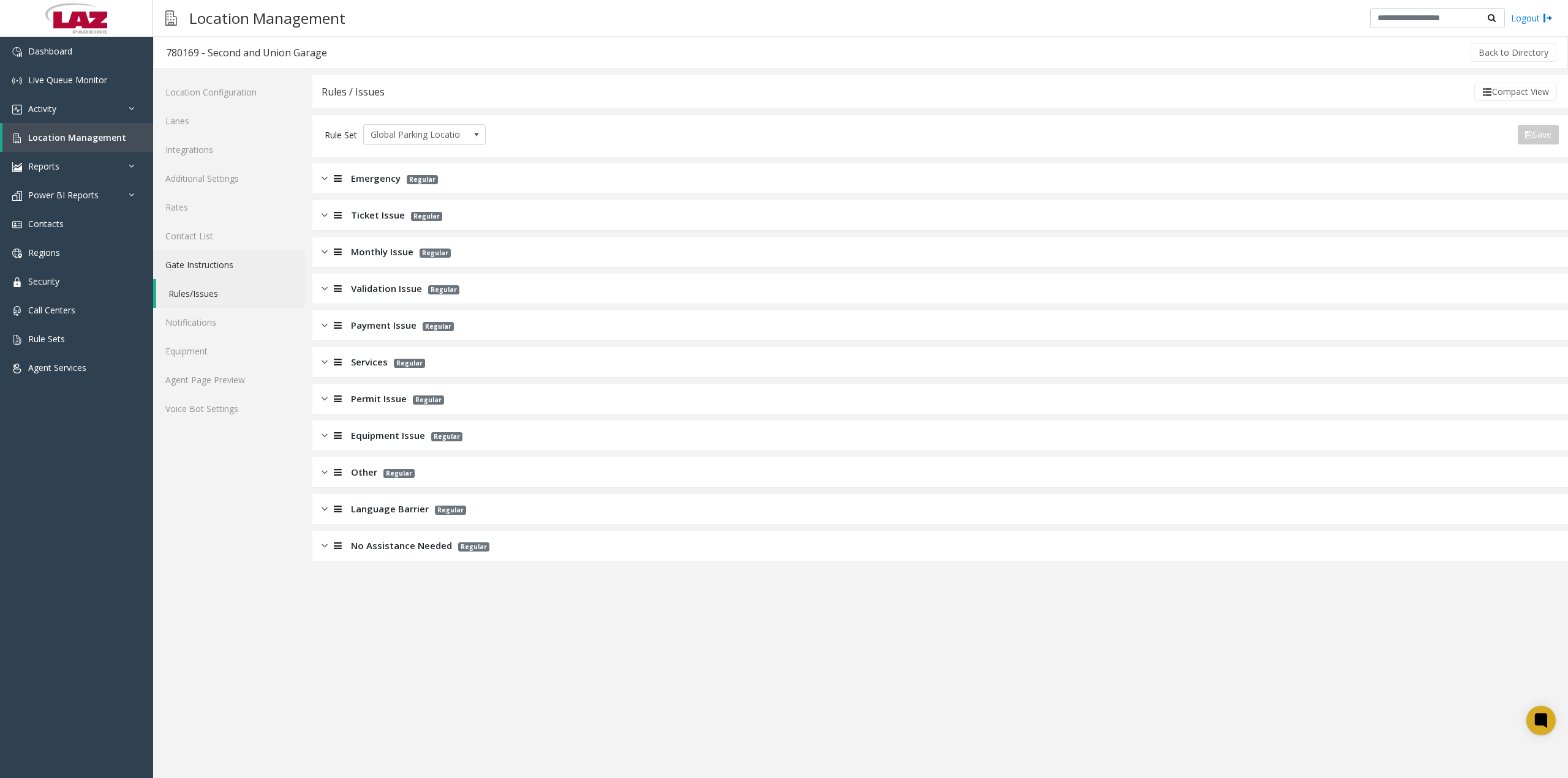
click at [211, 270] on link "Gate Instructions" at bounding box center [229, 264] width 152 height 29
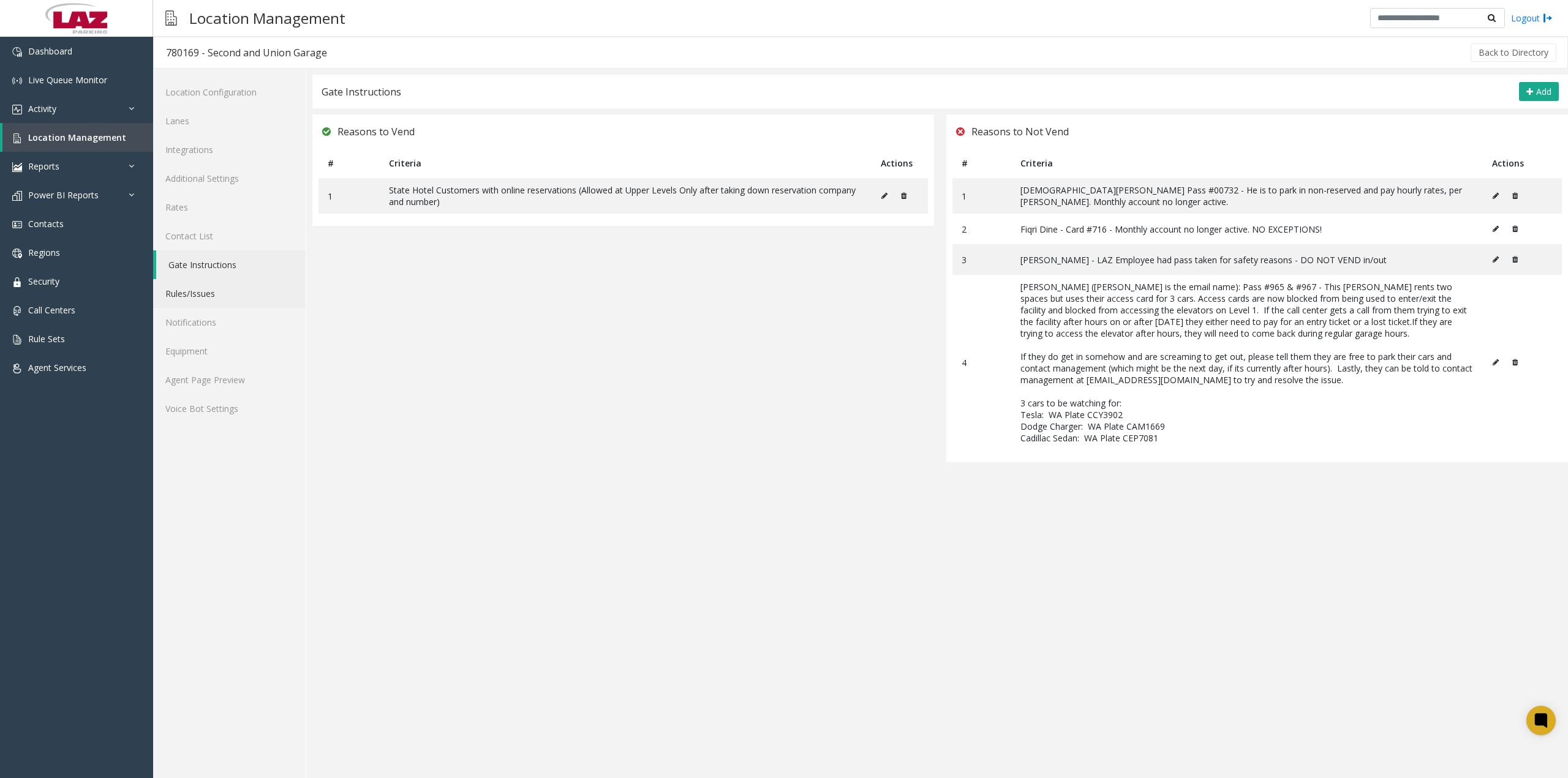
click at [207, 294] on link "Rules/Issues" at bounding box center [229, 293] width 152 height 29
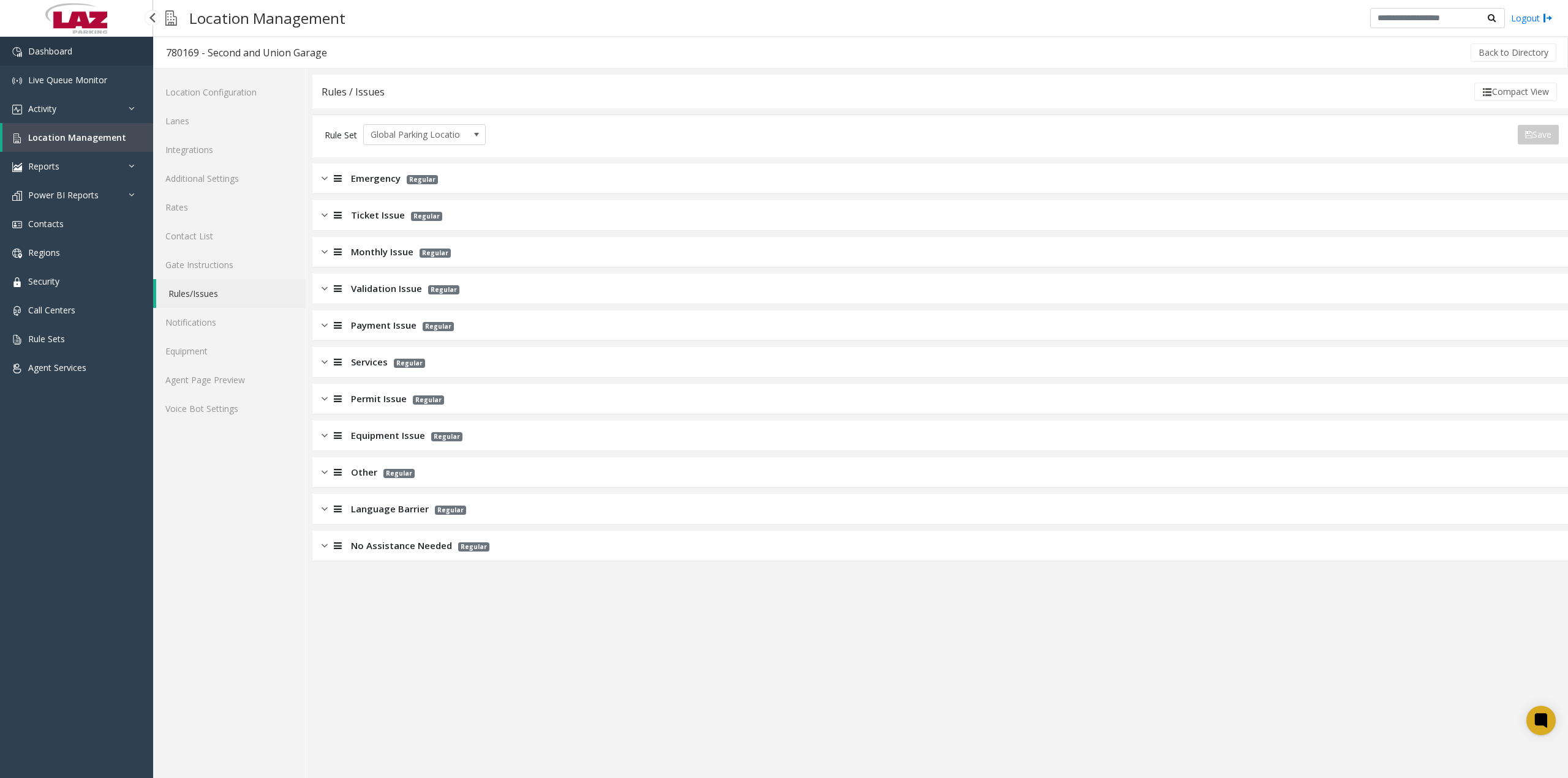
click at [116, 59] on link "Dashboard" at bounding box center [76, 50] width 153 height 29
